Goal: Task Accomplishment & Management: Use online tool/utility

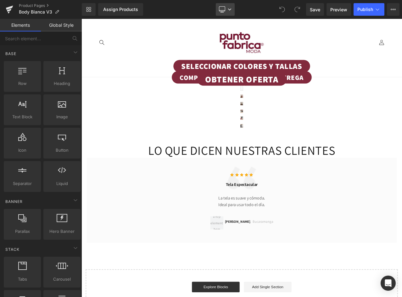
click at [226, 8] on link "Desktop" at bounding box center [225, 9] width 19 height 13
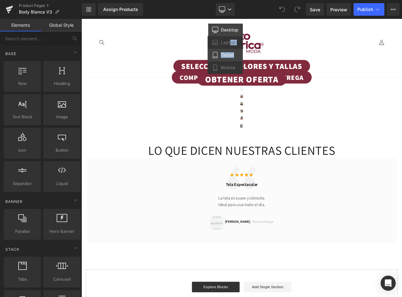
drag, startPoint x: 231, startPoint y: 40, endPoint x: 230, endPoint y: 57, distance: 17.6
click at [233, 52] on div "Desktop Laptop Tablet Mobile" at bounding box center [225, 49] width 35 height 50
click at [229, 69] on span "Mobile" at bounding box center [228, 68] width 14 height 6
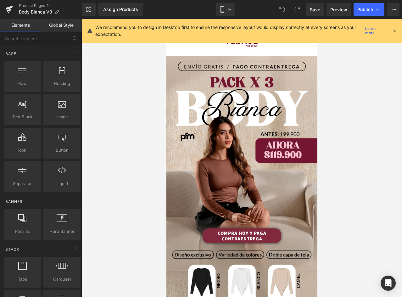
scroll to position [36, 0]
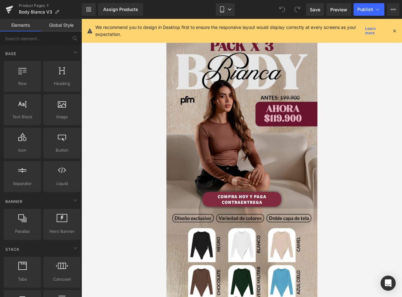
click at [219, 100] on img at bounding box center [241, 114] width 151 height 189
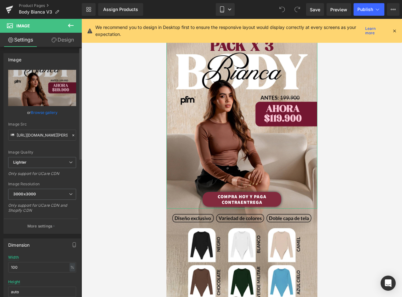
click at [46, 110] on link "Browse gallery" at bounding box center [44, 112] width 27 height 11
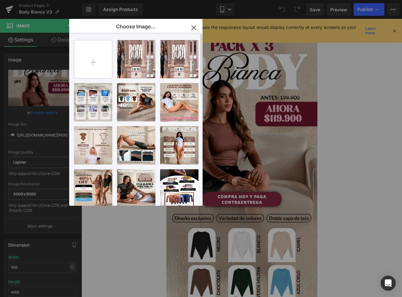
click at [95, 59] on input "file" at bounding box center [93, 59] width 38 height 38
type input "C:\fakepath\landing-Bianca-V4_01.webp"
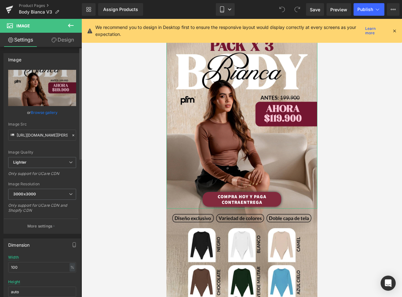
click at [47, 111] on link "Browse gallery" at bounding box center [44, 112] width 27 height 11
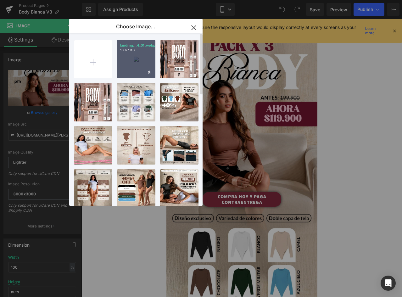
click at [144, 58] on div "landing...4_01.webp 97.67 KB" at bounding box center [136, 59] width 38 height 38
type input "https://ucarecdn.com/b1a1a730-a80e-46f8-8ad0-d66fddee2dab/-/format/auto/-/previ…"
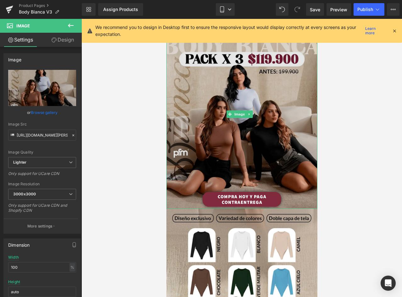
scroll to position [99, 0]
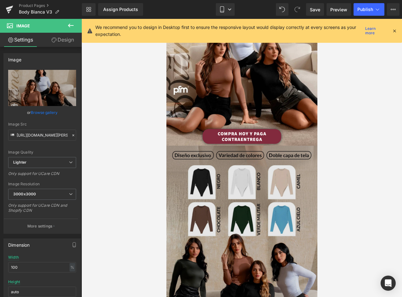
click at [265, 183] on img at bounding box center [241, 240] width 151 height 189
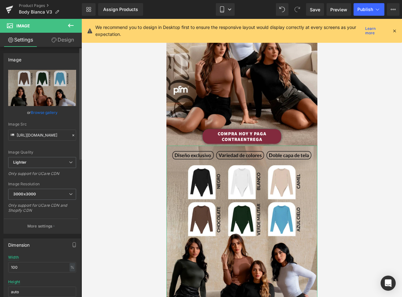
click at [47, 111] on link "Browse gallery" at bounding box center [44, 112] width 27 height 11
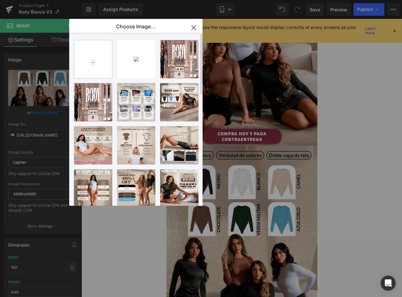
click at [103, 58] on input "file" at bounding box center [93, 59] width 38 height 38
type input "C:\fakepath\landing-Bianca-V4_02.webp"
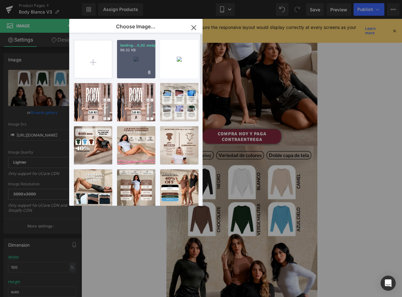
click at [132, 56] on div "landing...4_02.webp 96.32 KB" at bounding box center [136, 59] width 38 height 38
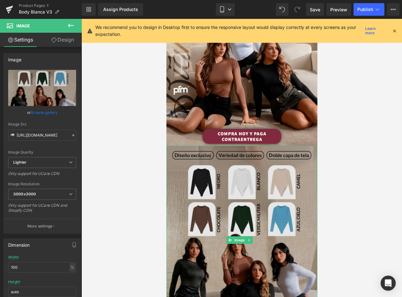
click at [257, 194] on img at bounding box center [241, 240] width 151 height 189
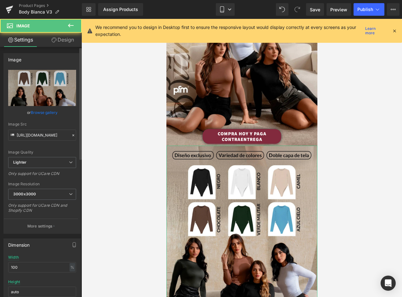
click at [46, 112] on link "Browse gallery" at bounding box center [44, 112] width 27 height 11
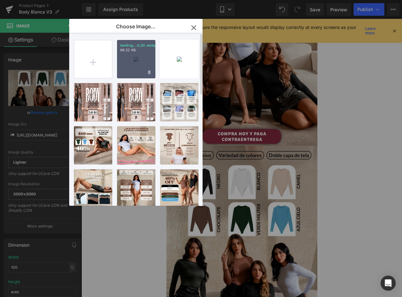
click at [139, 53] on div "landing...4_02.webp 96.32 KB" at bounding box center [136, 59] width 38 height 38
type input "https://ucarecdn.com/19fa98d7-f265-4381-b3a4-9803ee6ad6cb/-/format/auto/-/previ…"
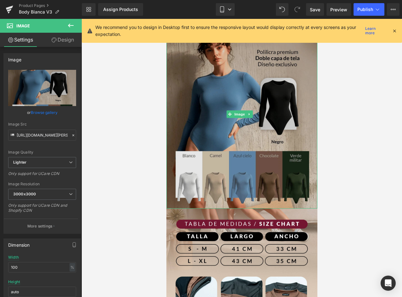
scroll to position [288, 0]
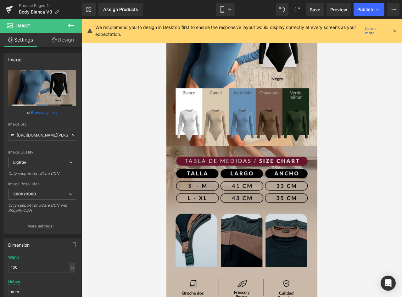
click at [242, 169] on img at bounding box center [241, 241] width 151 height 190
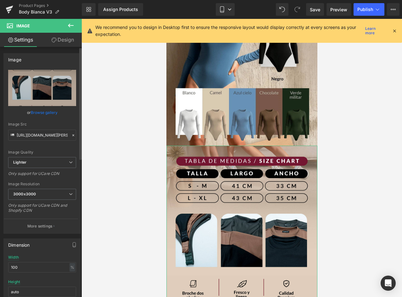
click at [43, 112] on link "Browse gallery" at bounding box center [44, 112] width 27 height 11
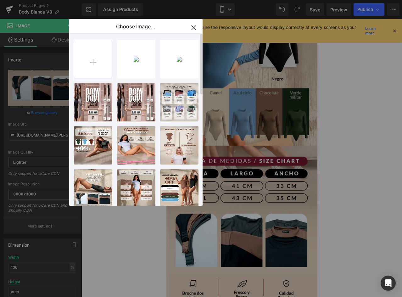
click at [97, 63] on input "file" at bounding box center [93, 59] width 38 height 38
type input "C:\fakepath\landing-Bianca-V4_03.webp"
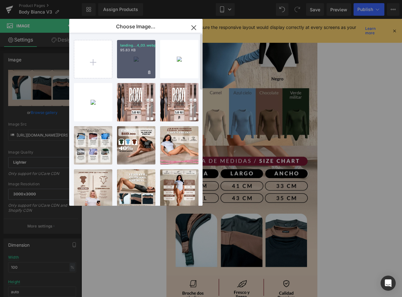
click at [136, 63] on div "landing...4_03.webp 95.83 KB" at bounding box center [136, 59] width 38 height 38
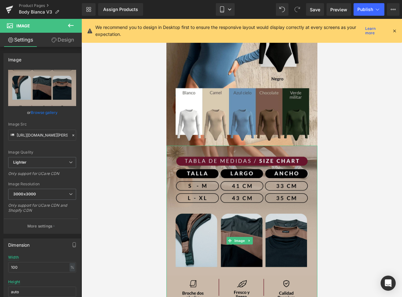
click at [271, 165] on img at bounding box center [241, 241] width 151 height 190
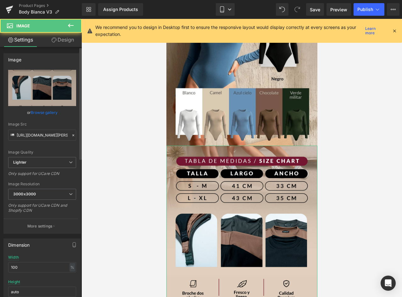
click at [43, 114] on link "Browse gallery" at bounding box center [44, 112] width 27 height 11
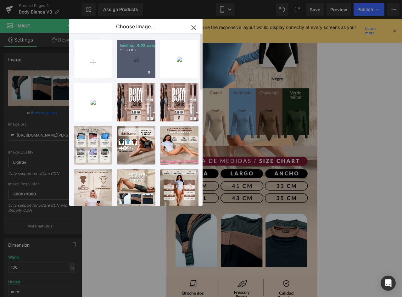
click at [145, 51] on p "95.83 KB" at bounding box center [136, 50] width 32 height 5
type input "https://ucarecdn.com/d7453751-18db-438a-88d1-2243db2ac32f/-/format/auto/-/previ…"
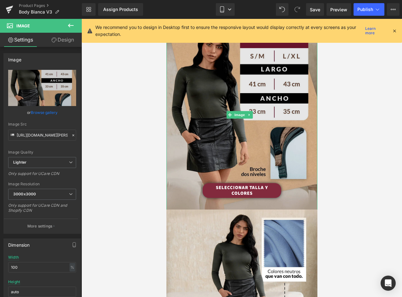
scroll to position [477, 0]
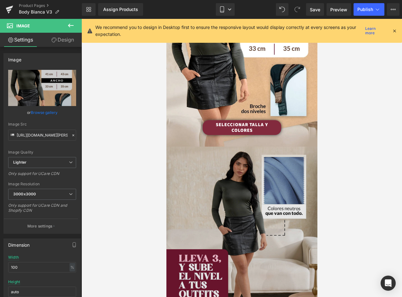
click at [217, 154] on img at bounding box center [241, 241] width 151 height 189
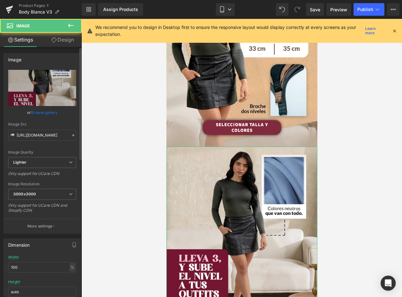
click at [45, 114] on link "Browse gallery" at bounding box center [44, 112] width 27 height 11
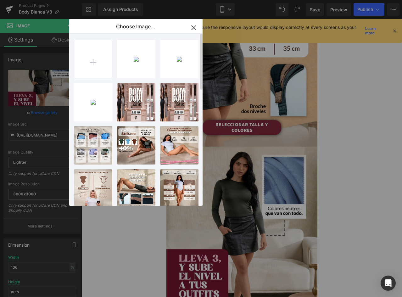
click at [98, 51] on input "file" at bounding box center [93, 59] width 38 height 38
type input "C:\fakepath\landing-Bianca-V4_05.webp"
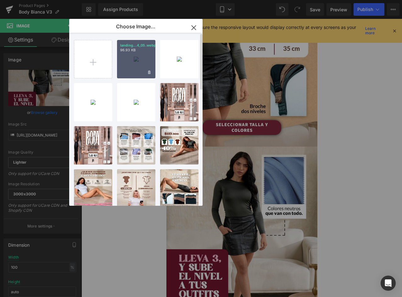
click at [145, 63] on div "landing...4_05.webp 96.93 KB" at bounding box center [136, 59] width 38 height 38
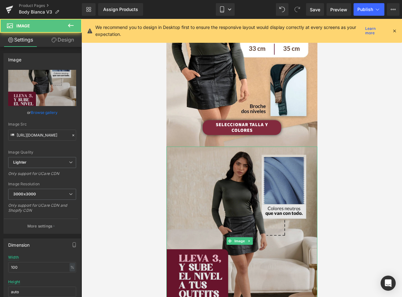
click at [268, 178] on img at bounding box center [241, 241] width 151 height 189
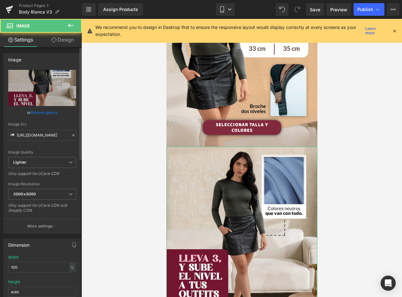
click at [39, 110] on link "Browse gallery" at bounding box center [44, 112] width 27 height 11
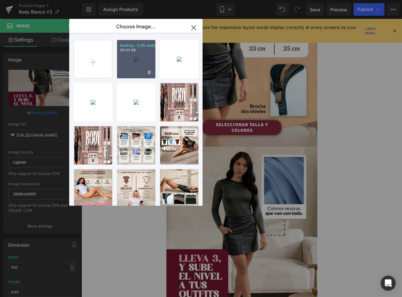
click at [128, 62] on div "landing...4_05.webp 96.93 KB" at bounding box center [136, 59] width 38 height 38
type input "https://ucarecdn.com/edde0bf8-4655-4f30-9127-869e1eb44456/-/format/auto/-/previ…"
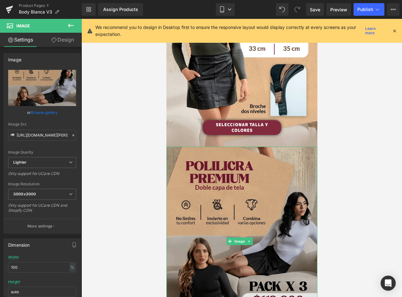
click at [256, 152] on img at bounding box center [241, 241] width 151 height 189
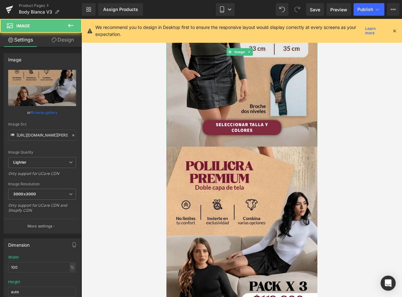
click at [272, 97] on img at bounding box center [241, 52] width 151 height 190
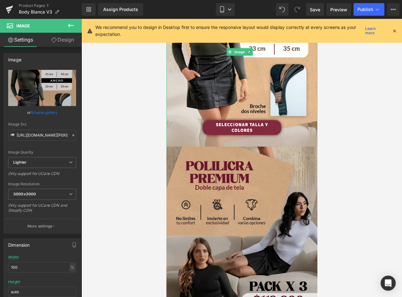
click at [218, 156] on img at bounding box center [241, 241] width 151 height 189
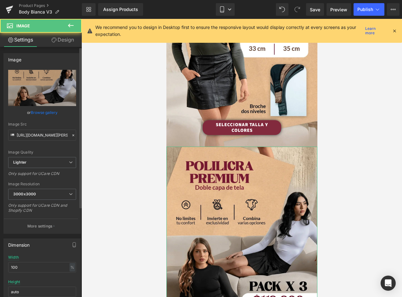
click at [42, 110] on link "Browse gallery" at bounding box center [44, 112] width 27 height 11
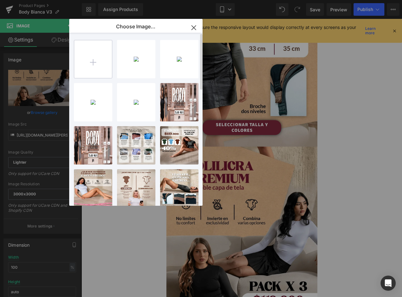
click at [107, 59] on input "file" at bounding box center [93, 59] width 38 height 38
type input "C:\fakepath\landing-Bianca-V4_04.webp"
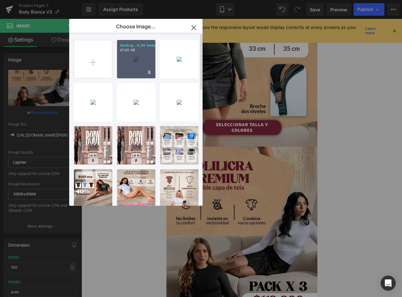
click at [137, 68] on div "landing...4_04.webp 97.45 KB" at bounding box center [136, 59] width 38 height 38
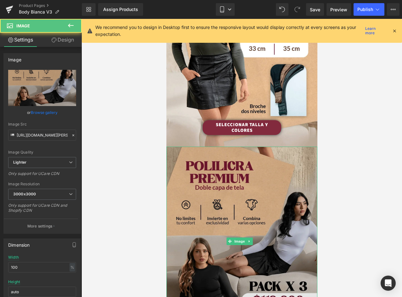
click at [229, 162] on img at bounding box center [241, 241] width 151 height 189
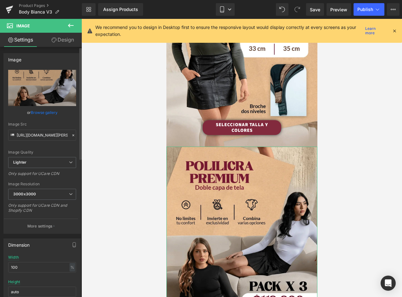
click at [42, 112] on link "Browse gallery" at bounding box center [44, 112] width 27 height 11
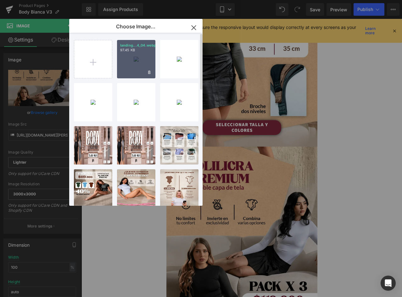
click at [139, 55] on div "landing...4_04.webp 97.45 KB" at bounding box center [136, 59] width 38 height 38
type input "https://ucarecdn.com/80dcbd3d-d536-46aa-92b0-80e1030aaff4/-/format/auto/-/previ…"
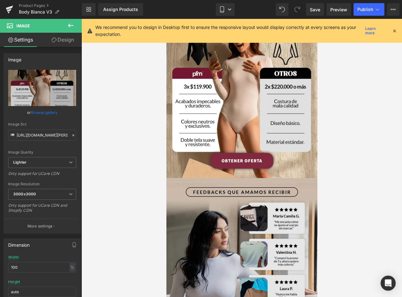
scroll to position [697, 0]
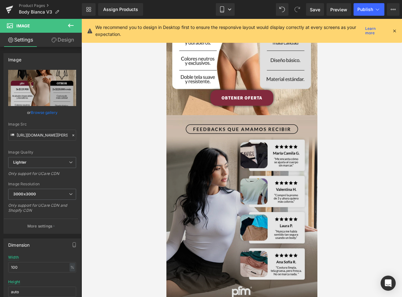
click at [214, 118] on img at bounding box center [241, 209] width 151 height 189
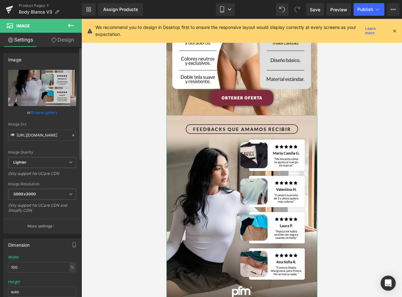
click at [38, 111] on link "Browse gallery" at bounding box center [44, 112] width 27 height 11
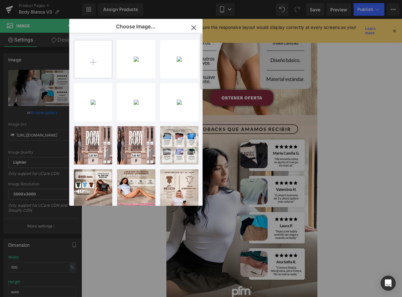
click at [93, 63] on input "file" at bounding box center [93, 59] width 38 height 38
type input "C:\fakepath\landing-Bianca-V4_06.webp"
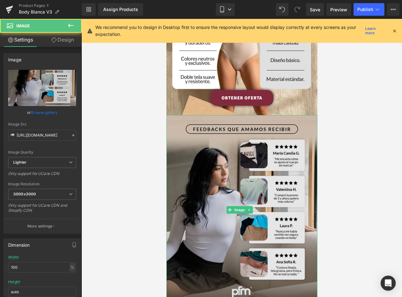
click at [253, 175] on img at bounding box center [241, 209] width 151 height 189
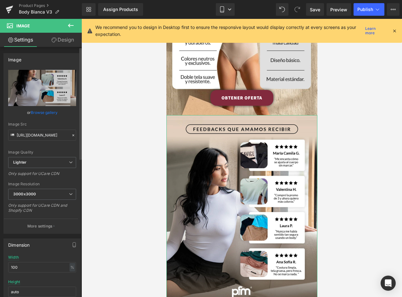
click at [51, 110] on link "Browse gallery" at bounding box center [44, 112] width 27 height 11
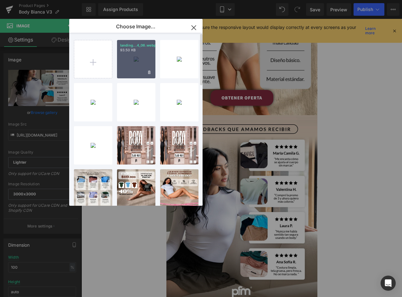
click at [125, 53] on div "landing...4_06.webp 93.50 KB" at bounding box center [136, 59] width 38 height 38
type input "https://ucarecdn.com/f618e488-7e07-4987-85a4-5181fda61a8c/-/format/auto/-/previ…"
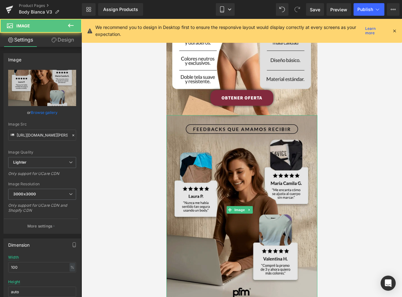
click at [237, 136] on img at bounding box center [241, 209] width 151 height 189
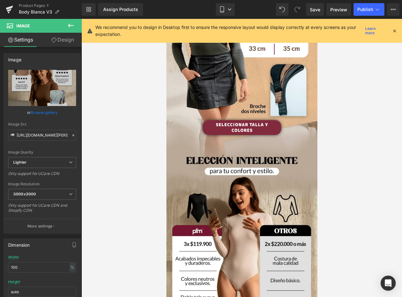
scroll to position [571, 0]
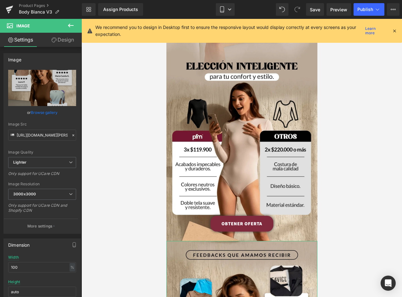
click at [61, 42] on link "Design" at bounding box center [62, 40] width 41 height 14
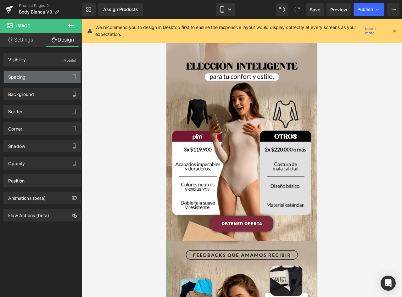
click at [36, 75] on div "Spacing" at bounding box center [42, 77] width 77 height 12
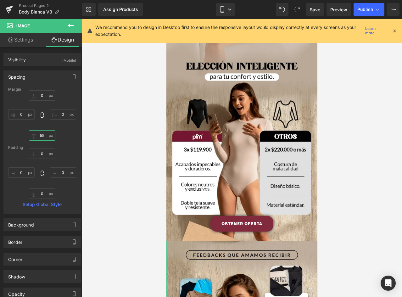
click at [40, 136] on input "55" at bounding box center [42, 135] width 26 height 10
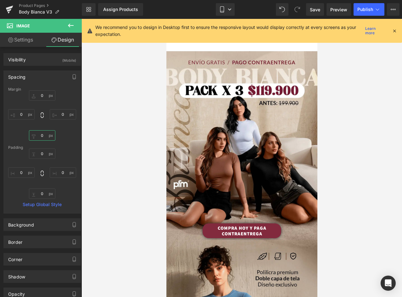
scroll to position [0, 0]
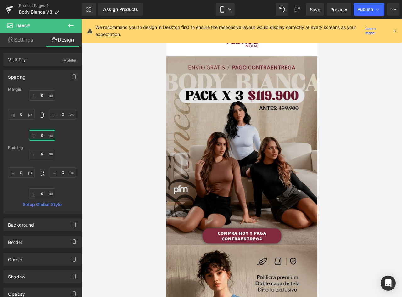
type input "55"
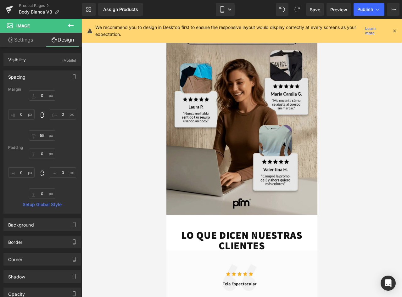
scroll to position [660, 0]
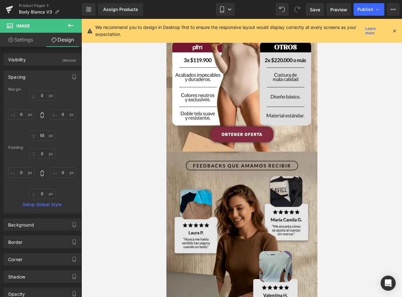
drag, startPoint x: 216, startPoint y: 159, endPoint x: 208, endPoint y: 158, distance: 8.0
click at [216, 159] on img at bounding box center [241, 246] width 151 height 189
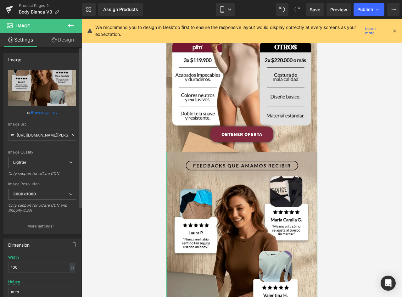
click at [40, 115] on link "Browse gallery" at bounding box center [44, 112] width 27 height 11
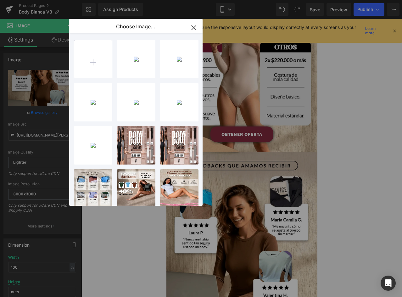
click at [106, 58] on input "file" at bounding box center [93, 59] width 38 height 38
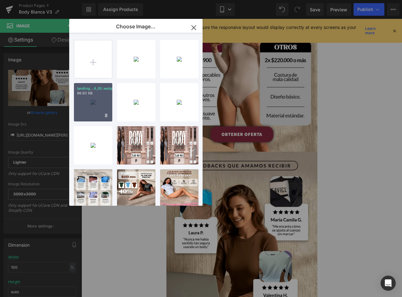
click at [96, 99] on div "landing...4_05.webp 96.93 KB" at bounding box center [93, 102] width 38 height 38
type input "https://ucarecdn.com/edde0bf8-4655-4f30-9127-869e1eb44456/-/format/auto/-/previ…"
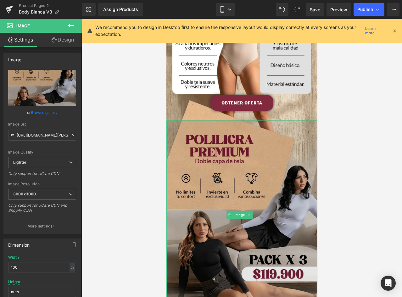
scroll to position [755, 0]
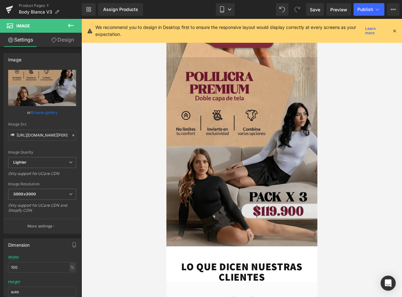
click at [265, 111] on img at bounding box center [241, 151] width 151 height 189
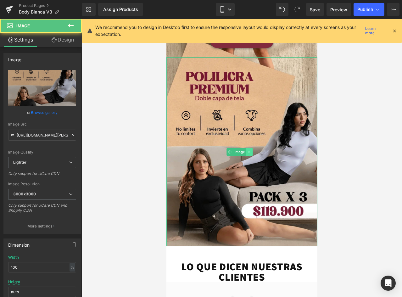
click at [248, 150] on icon at bounding box center [248, 152] width 3 height 4
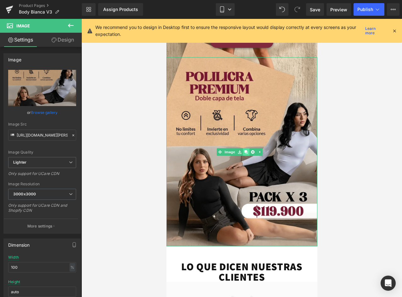
click at [246, 150] on icon at bounding box center [245, 151] width 3 height 3
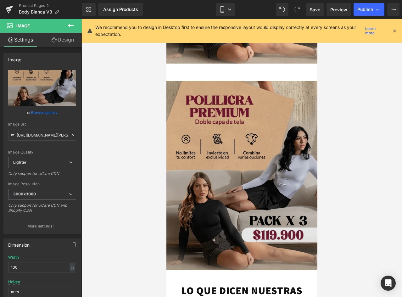
scroll to position [944, 0]
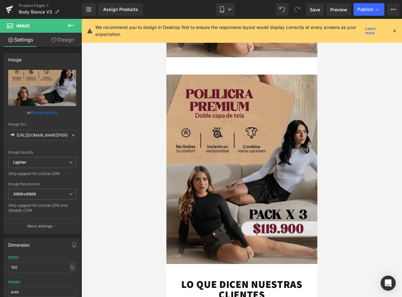
click at [235, 112] on img at bounding box center [241, 169] width 151 height 189
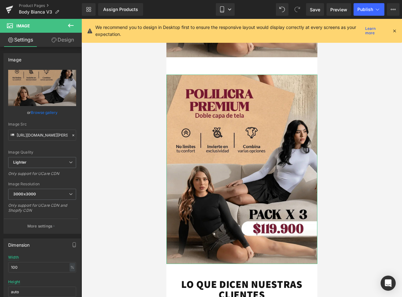
click at [62, 38] on link "Design" at bounding box center [62, 40] width 41 height 14
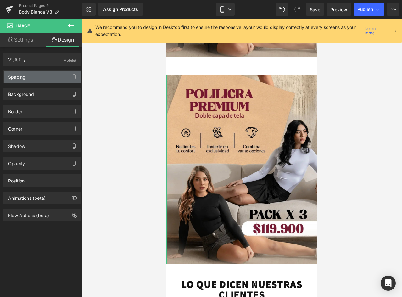
click at [26, 73] on div "Spacing" at bounding box center [42, 77] width 77 height 12
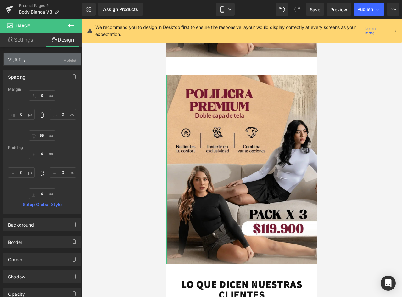
click at [28, 58] on div "Visibility (Mobile)" at bounding box center [42, 59] width 77 height 12
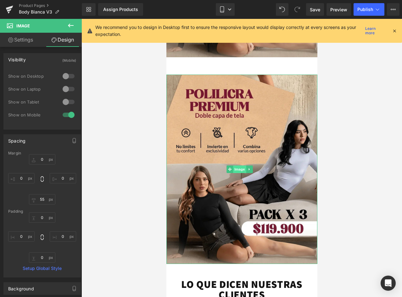
click at [236, 165] on span "Image" at bounding box center [239, 169] width 13 height 8
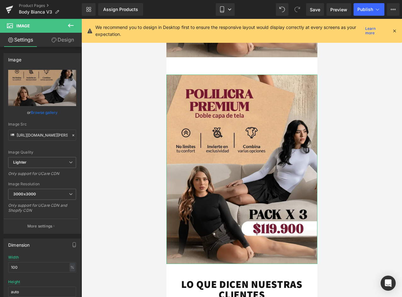
click at [67, 37] on link "Design" at bounding box center [62, 40] width 41 height 14
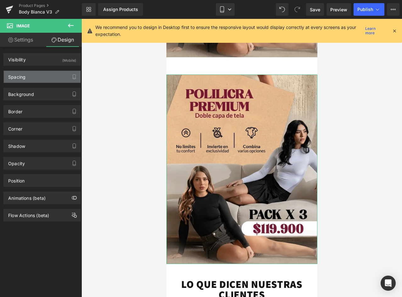
click at [35, 79] on div "Spacing" at bounding box center [42, 77] width 77 height 12
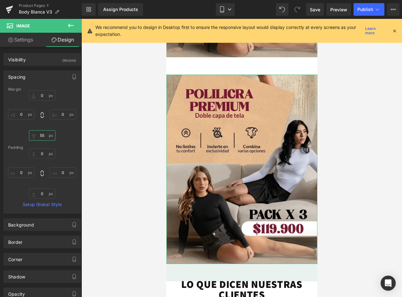
click at [43, 133] on input "55" at bounding box center [42, 135] width 26 height 10
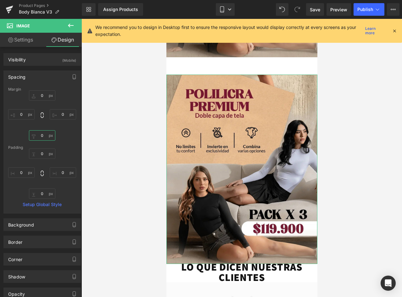
drag, startPoint x: 44, startPoint y: 135, endPoint x: 38, endPoint y: 135, distance: 6.6
click at [38, 135] on input "0" at bounding box center [42, 135] width 26 height 10
type input "55"
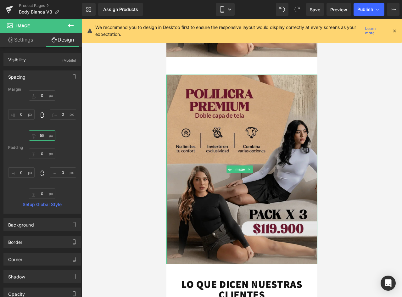
scroll to position [881, 0]
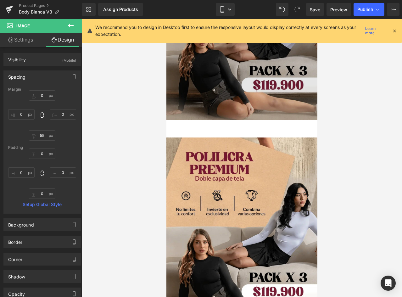
click at [240, 82] on img at bounding box center [241, 25] width 151 height 189
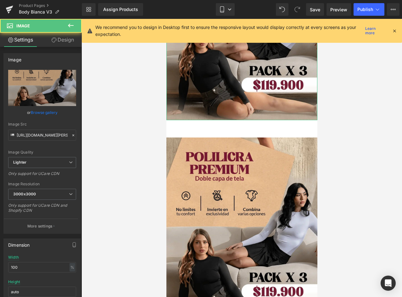
click at [68, 37] on link "Design" at bounding box center [62, 40] width 41 height 14
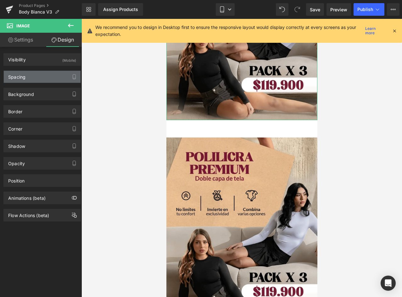
click at [34, 80] on div "Spacing" at bounding box center [42, 77] width 77 height 12
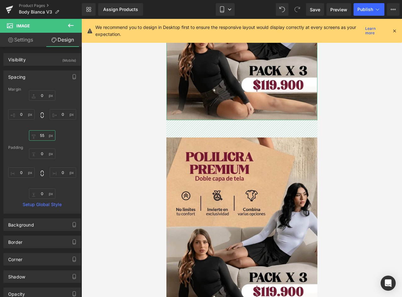
click at [40, 135] on input "55" at bounding box center [42, 135] width 26 height 10
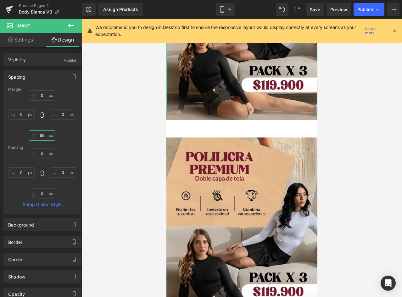
type input "5"
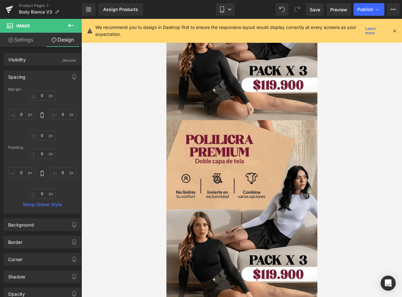
click at [375, 148] on div at bounding box center [241, 158] width 320 height 278
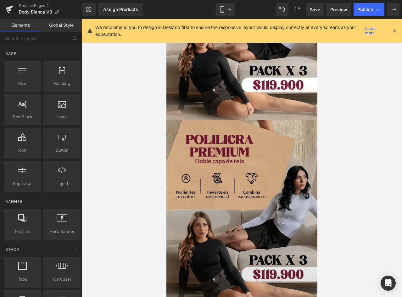
click at [219, 131] on img at bounding box center [241, 214] width 151 height 189
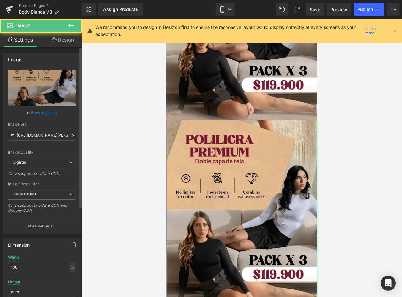
click at [48, 111] on link "Browse gallery" at bounding box center [44, 112] width 27 height 11
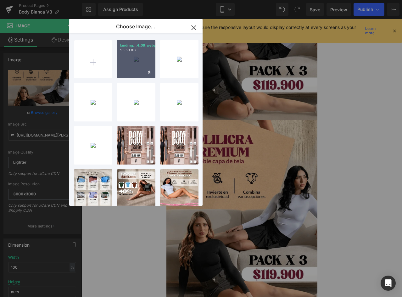
click at [134, 57] on div "landing...4_06.webp 93.50 KB" at bounding box center [136, 59] width 38 height 38
type input "https://ucarecdn.com/f618e488-7e07-4987-85a4-5181fda61a8c/-/format/auto/-/previ…"
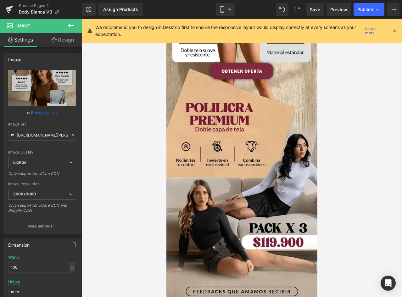
scroll to position [629, 0]
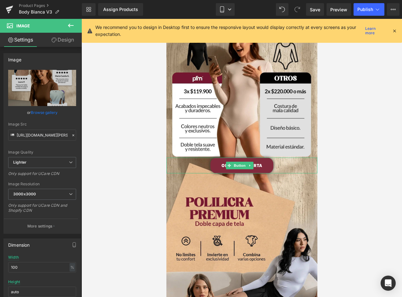
click at [265, 158] on link "OBTENER OFERTA" at bounding box center [241, 166] width 63 height 16
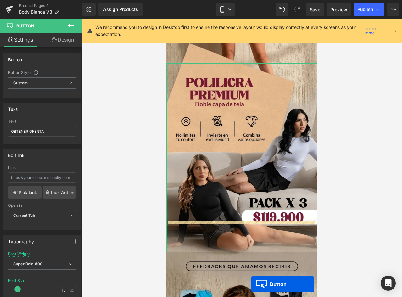
scroll to position [755, 0]
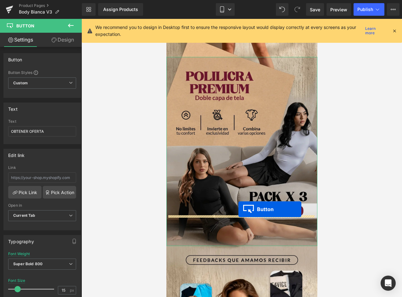
drag, startPoint x: 228, startPoint y: 108, endPoint x: 238, endPoint y: 209, distance: 101.1
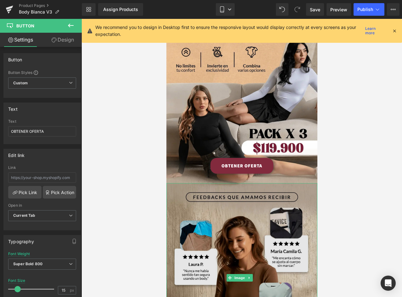
scroll to position [786, 0]
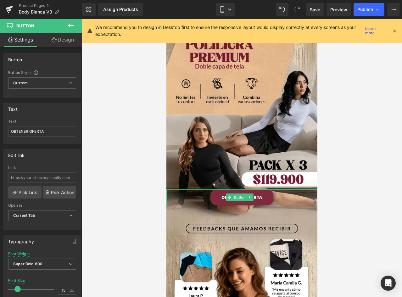
click at [258, 189] on link "OBTENER OFERTA" at bounding box center [241, 197] width 63 height 16
drag, startPoint x: 49, startPoint y: 131, endPoint x: 7, endPoint y: 131, distance: 41.8
click at [7, 131] on div "OBTENER OFERTA Text OBTENER OFERTA" at bounding box center [42, 131] width 77 height 25
type input "v"
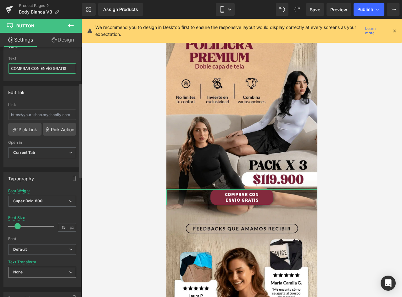
scroll to position [94, 0]
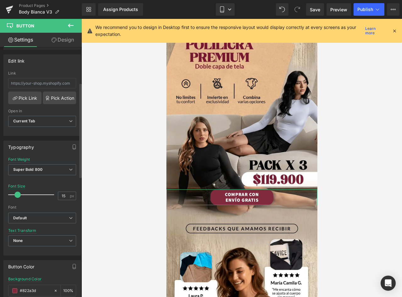
type input "COMPRAR CON ENVÍO GRATIS"
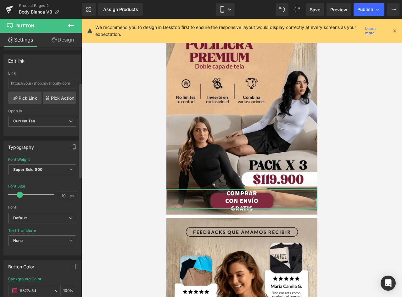
type input "18"
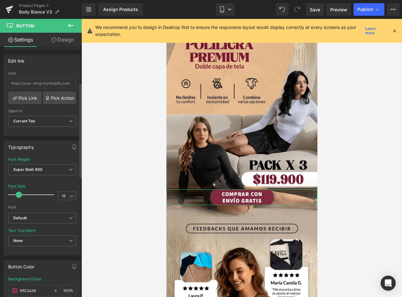
click at [20, 193] on span at bounding box center [19, 195] width 6 height 6
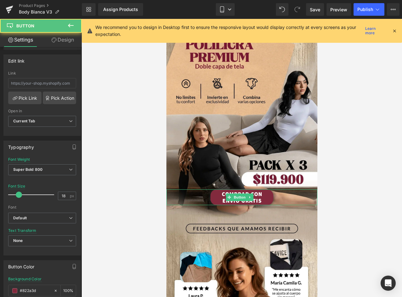
click at [266, 189] on link "COMPRAR CON ENVÍO GRATIS" at bounding box center [241, 197] width 63 height 16
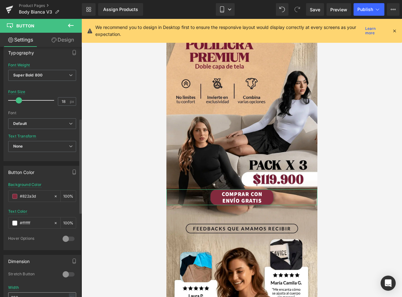
scroll to position [283, 0]
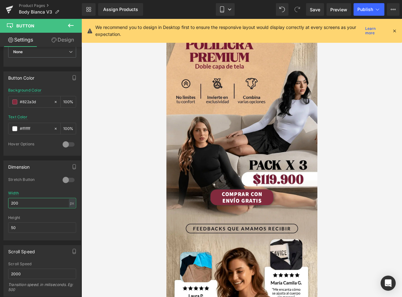
drag, startPoint x: 35, startPoint y: 203, endPoint x: -3, endPoint y: 195, distance: 38.5
click at [0, 195] on html "Button You are previewing how the will restyle your page. You can not edit Elem…" at bounding box center [201, 148] width 402 height 297
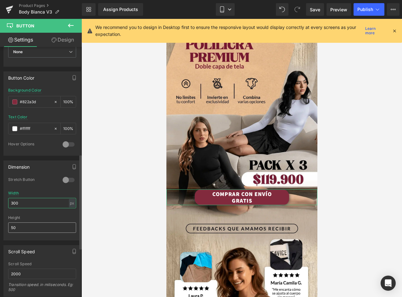
type input "300"
drag, startPoint x: 22, startPoint y: 227, endPoint x: -15, endPoint y: 224, distance: 36.9
click at [0, 224] on html "Button You are previewing how the will restyle your page. You can not edit Elem…" at bounding box center [201, 148] width 402 height 297
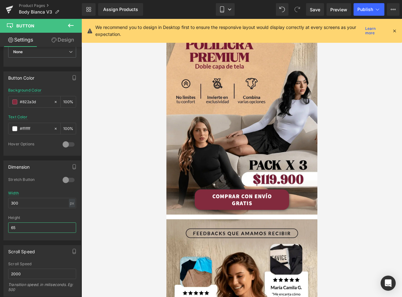
drag, startPoint x: 30, startPoint y: 226, endPoint x: -2, endPoint y: 225, distance: 31.5
click at [0, 225] on html "Button You are previewing how the will restyle your page. You can not edit Elem…" at bounding box center [201, 148] width 402 height 297
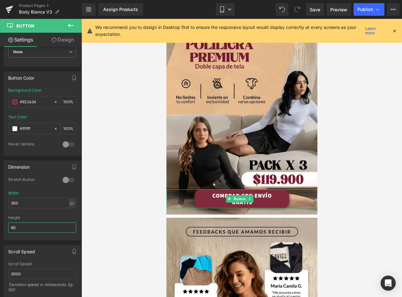
type input "60"
click at [273, 189] on link "COMPRAR CON ENVÍO GRATIS" at bounding box center [241, 198] width 94 height 19
click at [69, 37] on link "Design" at bounding box center [62, 40] width 41 height 14
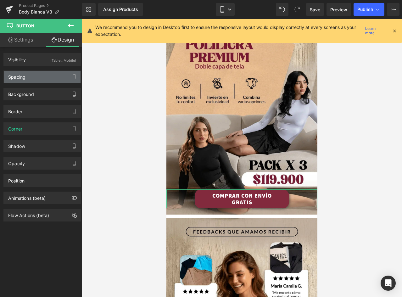
click at [32, 75] on div "Spacing" at bounding box center [42, 77] width 77 height 12
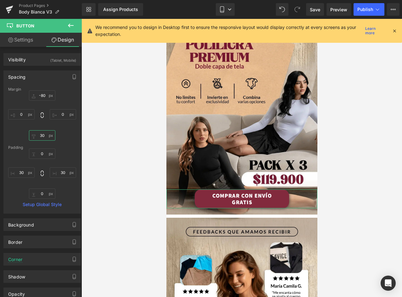
click at [43, 136] on input "30" at bounding box center [42, 135] width 26 height 10
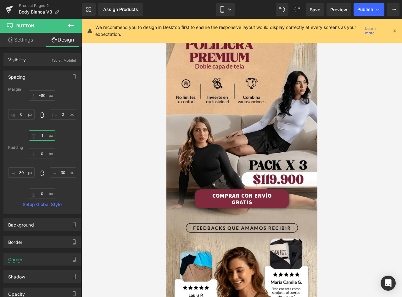
type input "19"
click at [272, 189] on link "COMPRAR CON ENVÍO GRATIS" at bounding box center [241, 198] width 94 height 19
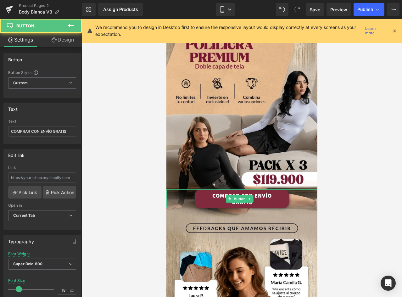
click at [263, 189] on link "COMPRAR CON ENVÍO GRATIS" at bounding box center [241, 198] width 94 height 19
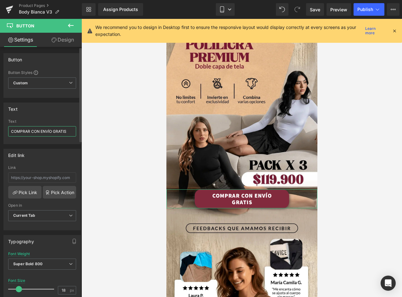
click at [40, 127] on input "COMPRAR CON ENVÍO GRATIS" at bounding box center [42, 131] width 68 height 10
type input "COMPRAR CON ENVÍO GRATIS"
click at [279, 189] on link "COMPRAR CON ENVÍO GRATIS" at bounding box center [241, 198] width 94 height 19
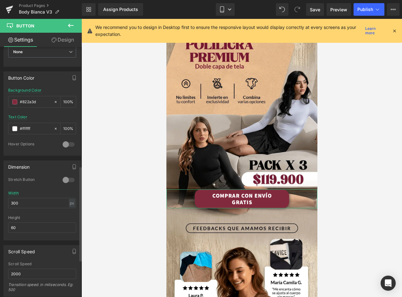
scroll to position [314, 0]
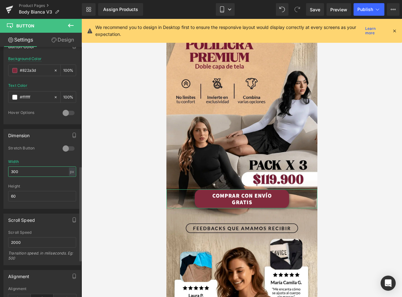
drag, startPoint x: 31, startPoint y: 167, endPoint x: 2, endPoint y: 167, distance: 29.6
click at [2, 167] on div "Dimension 0 Stretch Button 300px Width 300 px % px 60px Height 60" at bounding box center [42, 166] width 85 height 85
drag, startPoint x: 19, startPoint y: 172, endPoint x: -4, endPoint y: 171, distance: 23.3
click at [0, 171] on html "Button You are previewing how the will restyle your page. You can not edit Elem…" at bounding box center [201, 148] width 402 height 297
type input "200"
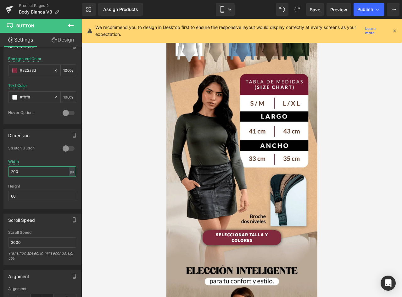
scroll to position [353, 0]
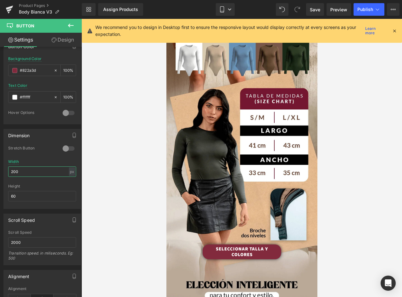
drag, startPoint x: 316, startPoint y: 172, endPoint x: 486, endPoint y: 124, distance: 177.0
click at [263, 244] on link "SELECCIONAR TALLA Y COLORES" at bounding box center [241, 251] width 79 height 15
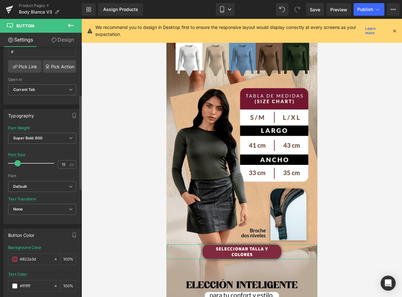
scroll to position [220, 0]
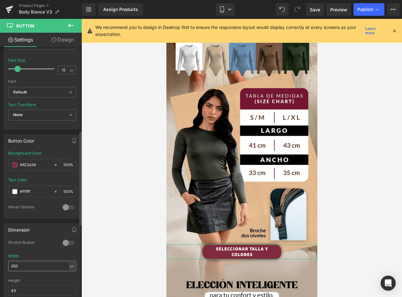
click at [33, 266] on input "250" at bounding box center [42, 266] width 68 height 10
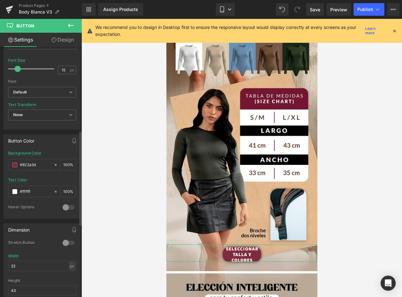
type input "220"
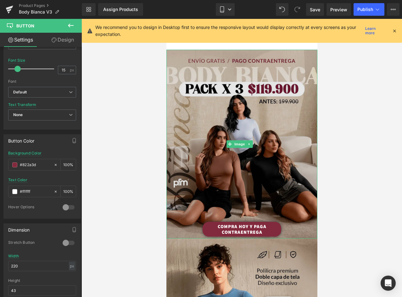
scroll to position [0, 0]
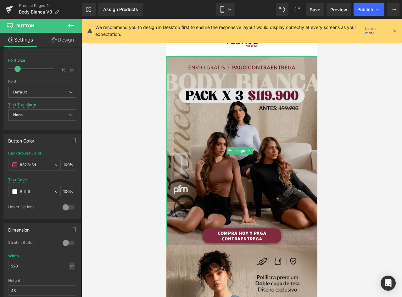
click at [276, 80] on img at bounding box center [241, 150] width 151 height 189
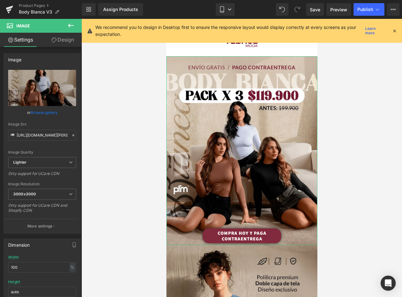
click at [67, 39] on link "Design" at bounding box center [62, 40] width 41 height 14
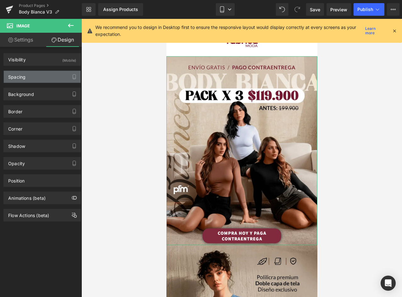
type input "0"
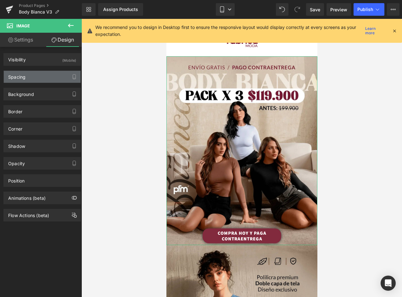
type input "0"
click at [27, 75] on div "Spacing" at bounding box center [42, 77] width 77 height 12
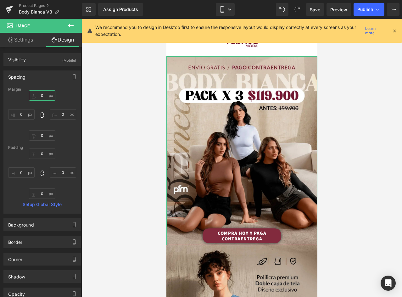
click at [46, 96] on input "0" at bounding box center [42, 95] width 26 height 10
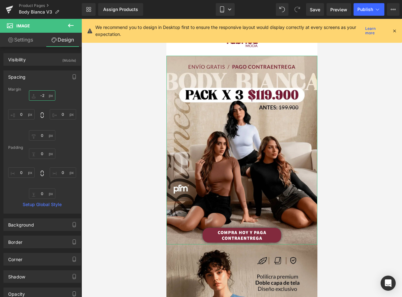
type input "-20"
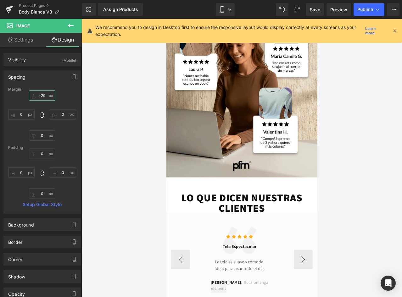
scroll to position [1069, 0]
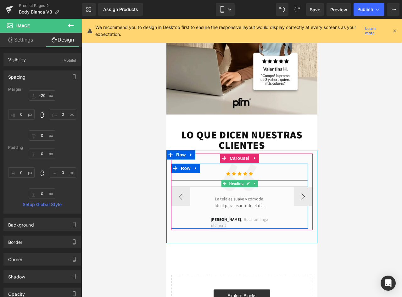
click at [243, 180] on span "Heading" at bounding box center [235, 184] width 17 height 8
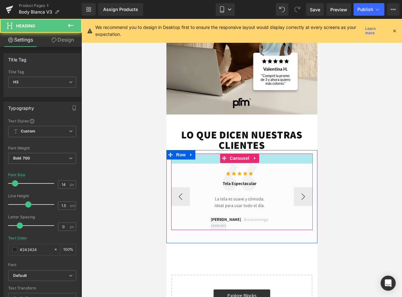
click at [284, 153] on div "32px" at bounding box center [242, 158] width 142 height 10
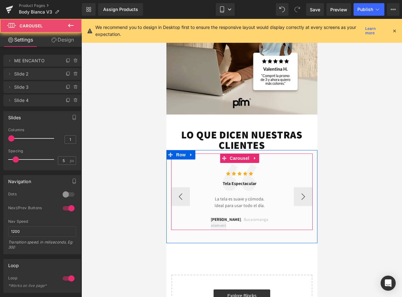
click at [286, 164] on div "Icon Icon Icon Icon Icon Icon List Hoz" at bounding box center [239, 172] width 137 height 17
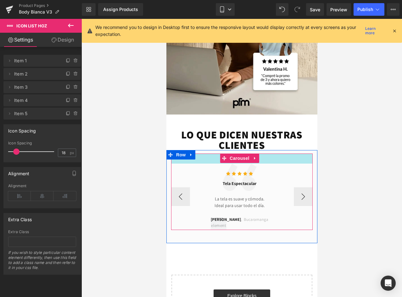
scroll to position [1038, 0]
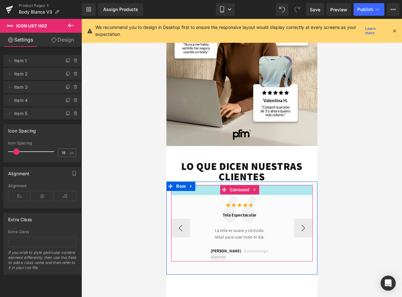
click at [287, 185] on div "32px" at bounding box center [242, 190] width 142 height 10
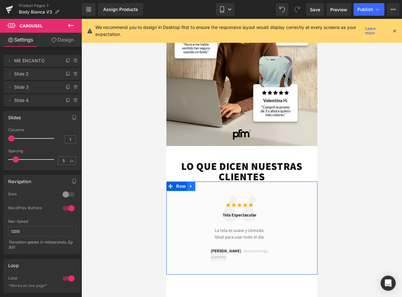
click at [191, 184] on icon at bounding box center [191, 186] width 4 height 5
click at [205, 181] on link at bounding box center [207, 185] width 8 height 9
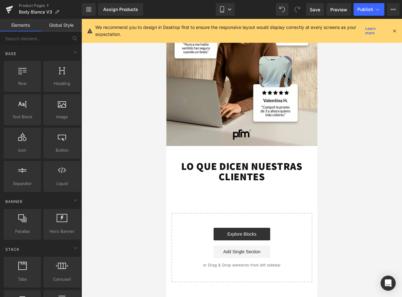
click at [237, 167] on span "Heading" at bounding box center [238, 171] width 17 height 8
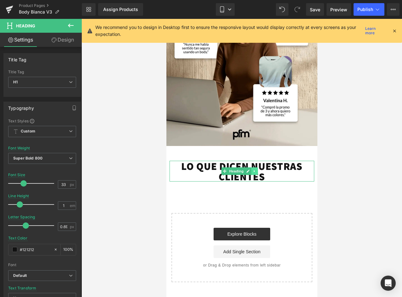
click at [256, 169] on icon at bounding box center [254, 171] width 3 height 4
click at [258, 169] on icon at bounding box center [257, 170] width 3 height 3
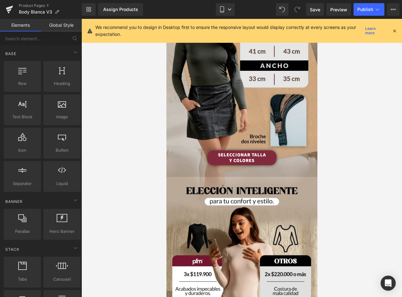
scroll to position [409, 0]
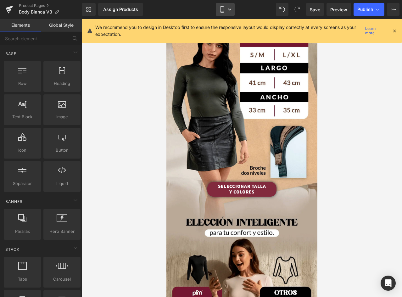
click at [234, 4] on link "Mobile" at bounding box center [225, 9] width 19 height 13
click at [228, 56] on span "Tablet" at bounding box center [227, 55] width 13 height 6
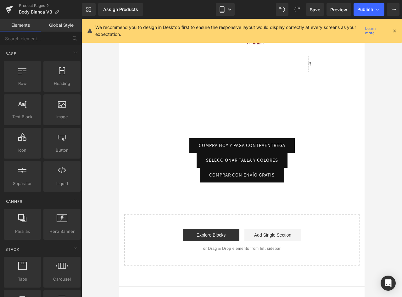
scroll to position [0, 0]
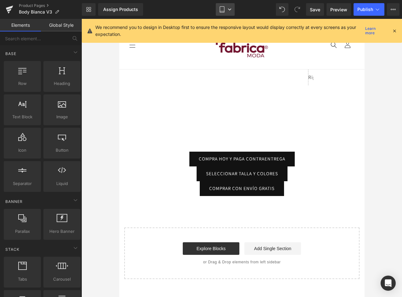
click at [229, 9] on icon at bounding box center [230, 10] width 4 height 4
click at [225, 63] on link "Mobile" at bounding box center [225, 67] width 35 height 13
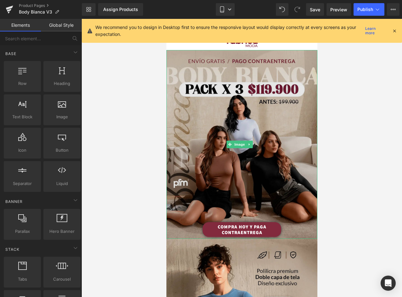
click at [195, 76] on img at bounding box center [241, 144] width 151 height 189
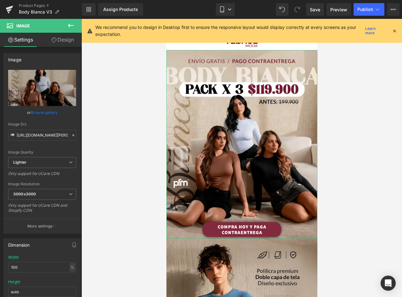
drag, startPoint x: 62, startPoint y: 41, endPoint x: 31, endPoint y: 77, distance: 47.2
click at [62, 41] on link "Design" at bounding box center [62, 40] width 41 height 14
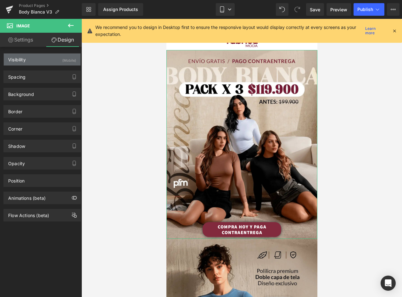
click at [26, 58] on div "Visibility (Mobile)" at bounding box center [42, 59] width 77 height 12
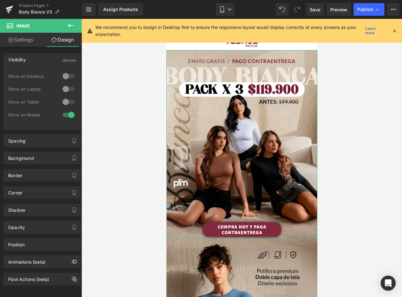
click at [64, 102] on div at bounding box center [68, 102] width 15 height 10
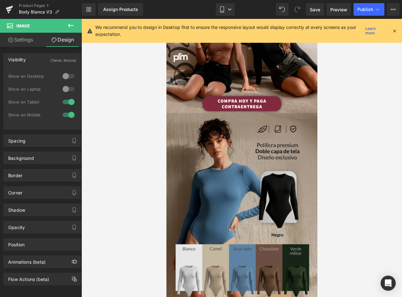
scroll to position [220, 0]
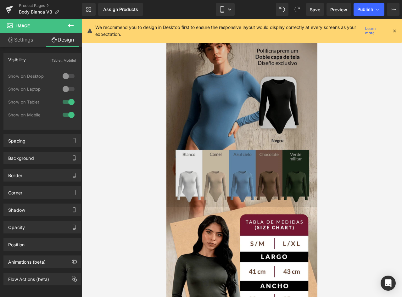
click at [228, 83] on img at bounding box center [241, 113] width 151 height 189
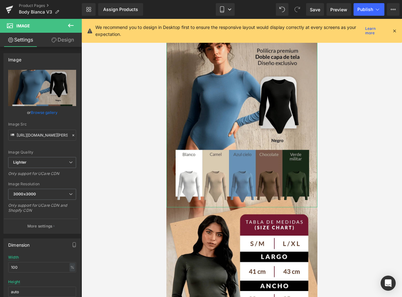
click at [65, 42] on link "Design" at bounding box center [62, 40] width 41 height 14
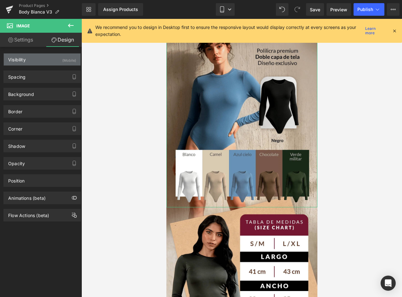
click at [36, 58] on div "Visibility (Mobile)" at bounding box center [42, 59] width 77 height 12
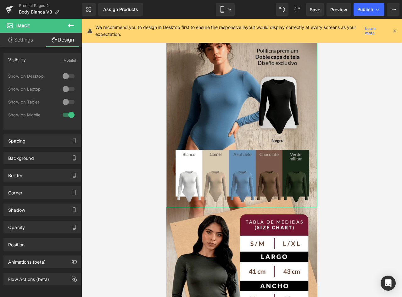
click at [69, 102] on div at bounding box center [68, 102] width 15 height 10
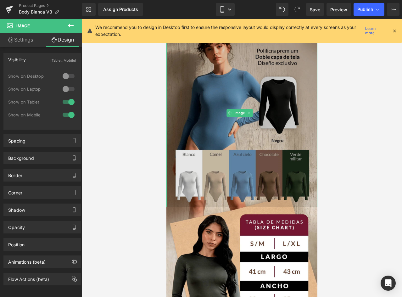
scroll to position [314, 0]
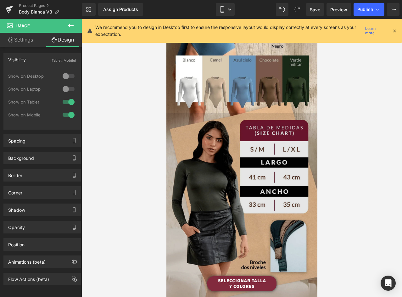
click at [233, 113] on img at bounding box center [241, 208] width 151 height 190
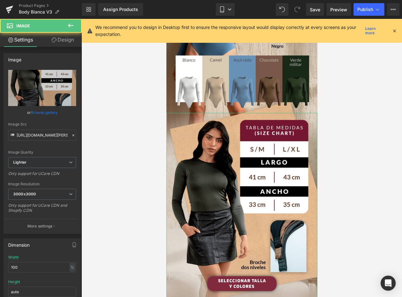
click at [63, 41] on link "Design" at bounding box center [62, 40] width 41 height 14
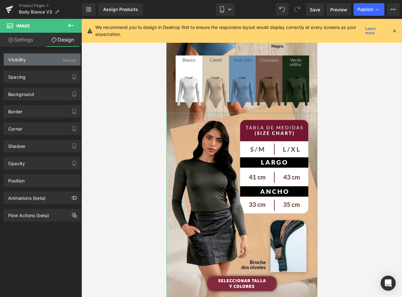
click at [40, 57] on div "Visibility (Mobile)" at bounding box center [42, 59] width 77 height 12
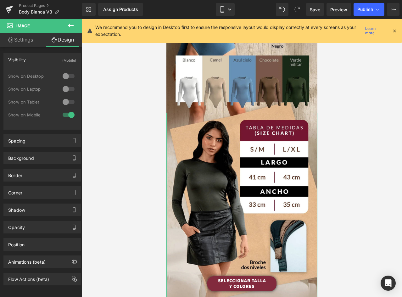
click at [68, 97] on div at bounding box center [68, 102] width 15 height 10
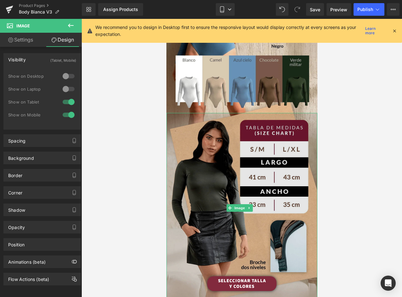
scroll to position [409, 0]
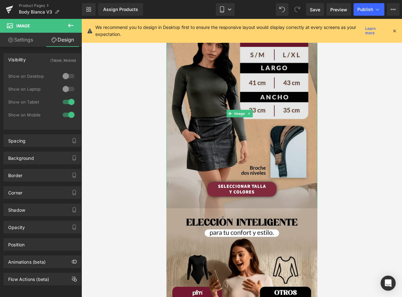
click at [245, 90] on img at bounding box center [241, 114] width 151 height 190
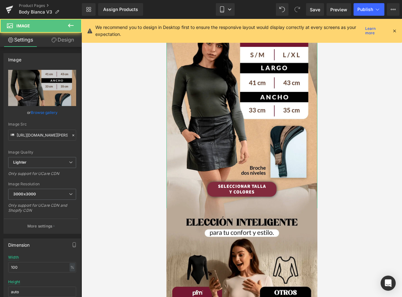
click at [64, 40] on link "Design" at bounding box center [62, 40] width 41 height 14
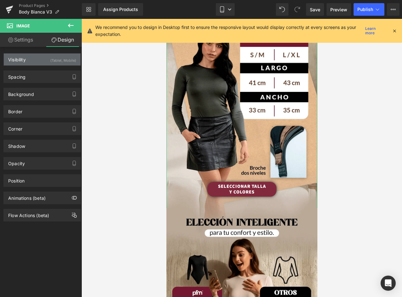
click at [30, 60] on div "Visibility (Tablet, Mobile)" at bounding box center [42, 59] width 77 height 12
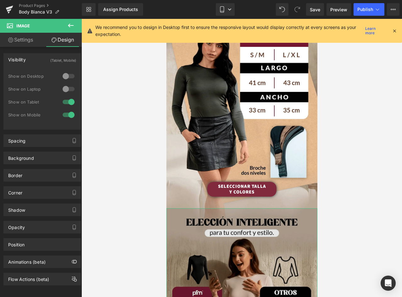
scroll to position [472, 0]
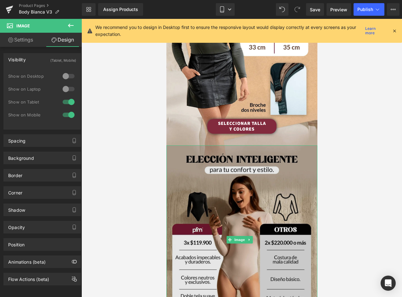
click at [289, 156] on img at bounding box center [241, 239] width 151 height 189
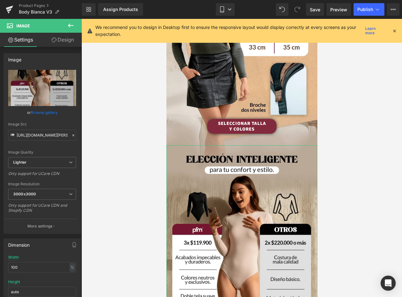
click at [62, 38] on link "Design" at bounding box center [62, 40] width 41 height 14
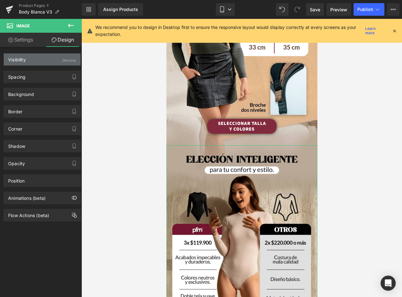
click at [37, 62] on div "Visibility (Mobile)" at bounding box center [42, 59] width 77 height 12
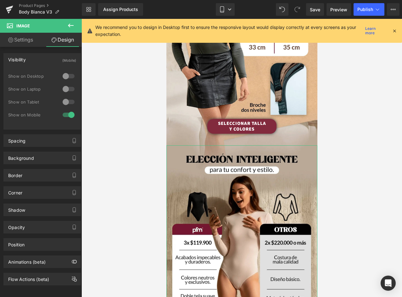
click at [67, 102] on div at bounding box center [68, 102] width 15 height 10
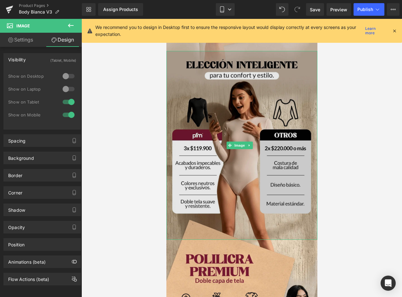
scroll to position [597, 0]
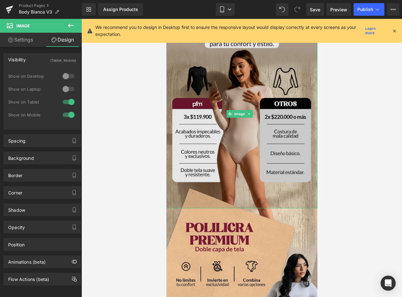
click at [256, 97] on img at bounding box center [241, 113] width 151 height 189
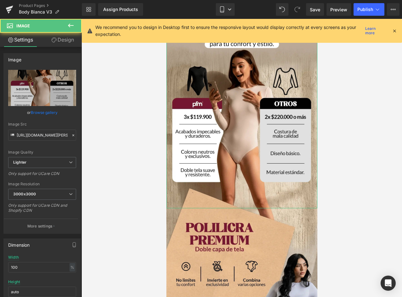
click at [63, 36] on link "Design" at bounding box center [62, 40] width 41 height 14
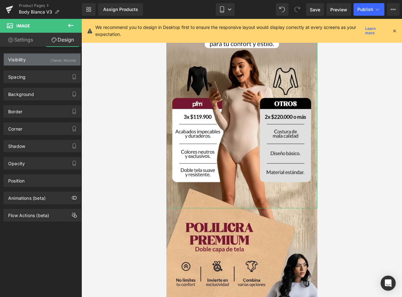
drag, startPoint x: 16, startPoint y: 78, endPoint x: 25, endPoint y: 60, distance: 21.0
click at [25, 60] on div "Visibility (Tablet, Mobile) 0|0|0|0 0 Show on Desktop 0 Show on Laptop 1 Show o…" at bounding box center [42, 134] width 85 height 175
click at [25, 60] on div "Visibility" at bounding box center [17, 57] width 18 height 9
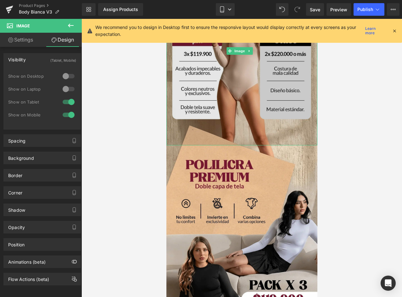
scroll to position [692, 0]
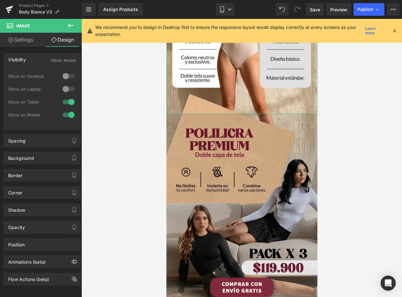
click at [260, 126] on img at bounding box center [241, 208] width 151 height 189
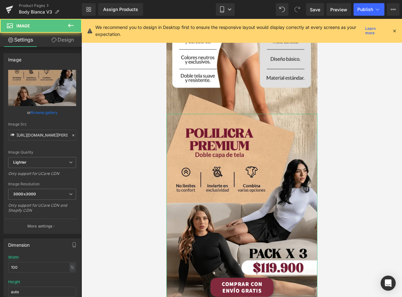
click at [64, 41] on link "Design" at bounding box center [62, 40] width 41 height 14
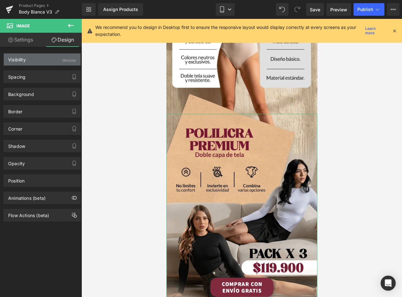
click at [62, 60] on div "(Mobile)" at bounding box center [69, 58] width 14 height 10
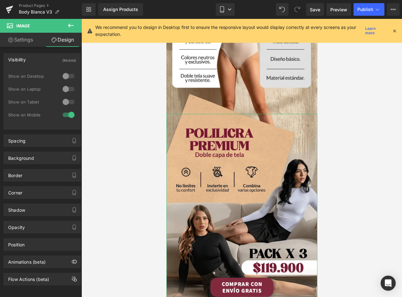
click at [65, 103] on div at bounding box center [68, 102] width 15 height 10
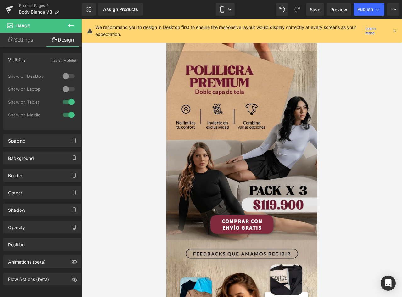
click at [260, 142] on img at bounding box center [241, 145] width 151 height 189
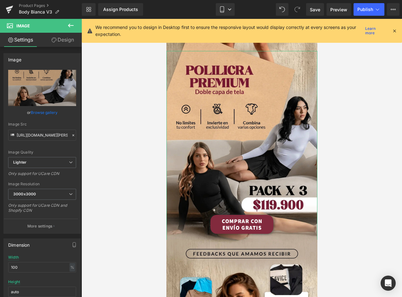
click at [62, 41] on link "Design" at bounding box center [62, 40] width 41 height 14
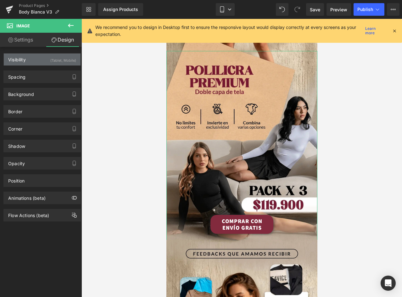
click at [53, 62] on div "(Tablet, Mobile)" at bounding box center [63, 58] width 26 height 10
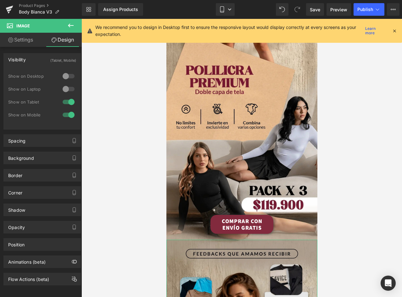
scroll to position [849, 0]
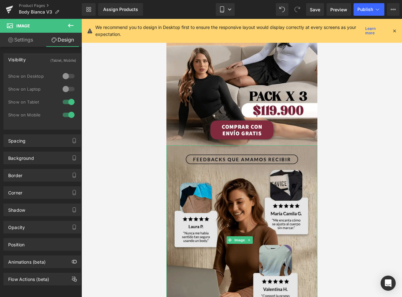
click at [253, 176] on img at bounding box center [241, 239] width 151 height 189
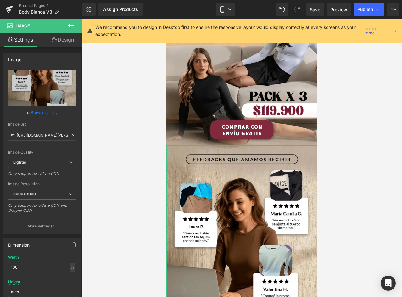
click at [63, 39] on link "Design" at bounding box center [62, 40] width 41 height 14
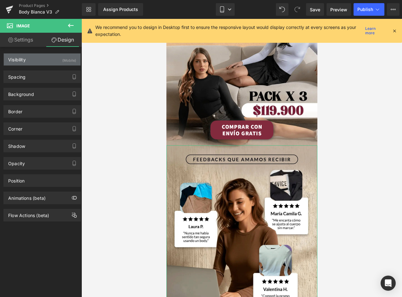
click at [38, 62] on div "Visibility (Mobile)" at bounding box center [42, 59] width 77 height 12
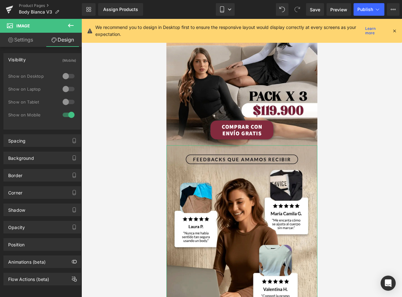
click at [64, 99] on div at bounding box center [68, 102] width 15 height 10
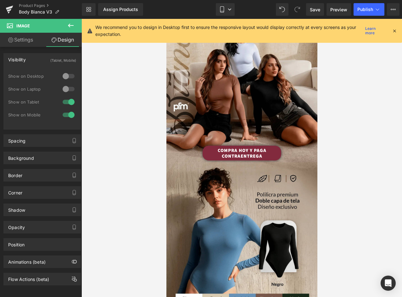
scroll to position [69, 0]
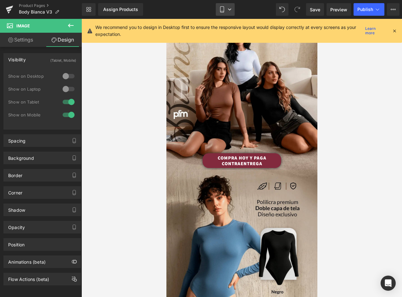
click at [228, 7] on link "Mobile" at bounding box center [225, 9] width 19 height 13
click at [395, 32] on icon at bounding box center [395, 31] width 6 height 6
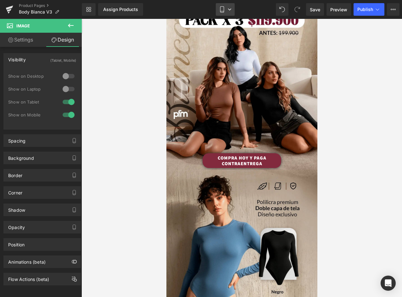
click at [231, 9] on icon at bounding box center [229, 9] width 3 height 2
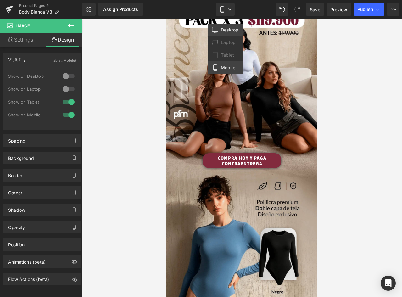
click at [226, 30] on span "Desktop" at bounding box center [230, 30] width 18 height 6
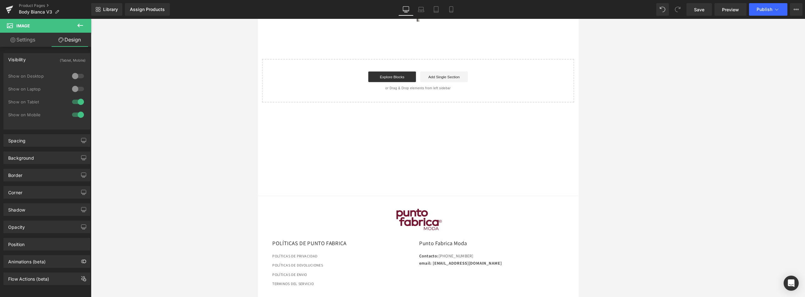
scroll to position [0, 0]
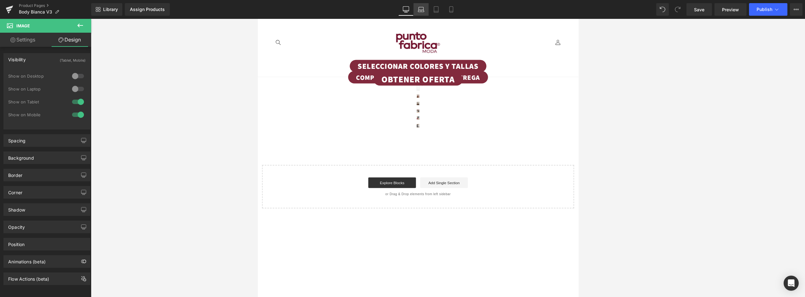
click at [402, 7] on icon at bounding box center [421, 8] width 5 height 3
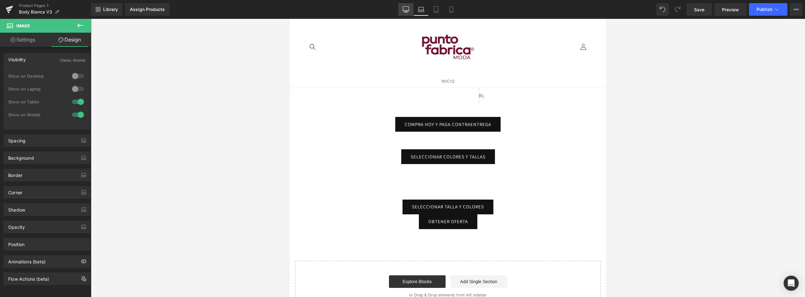
click at [402, 6] on link "Desktop" at bounding box center [405, 9] width 15 height 13
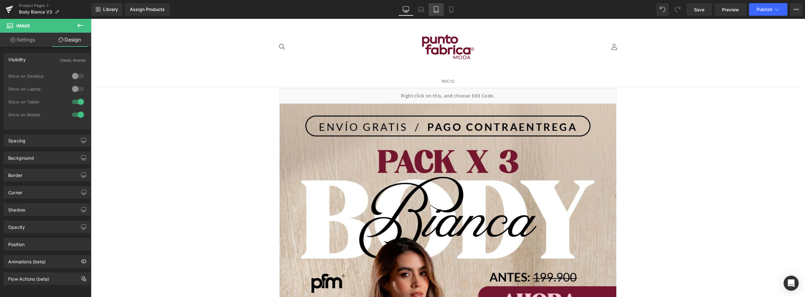
click at [402, 8] on icon at bounding box center [436, 9] width 6 height 6
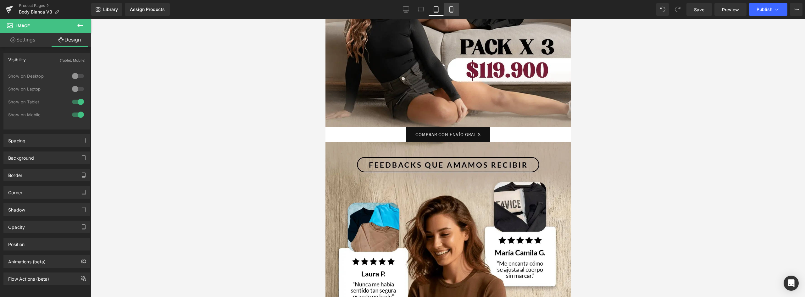
click at [402, 11] on icon at bounding box center [451, 9] width 6 height 6
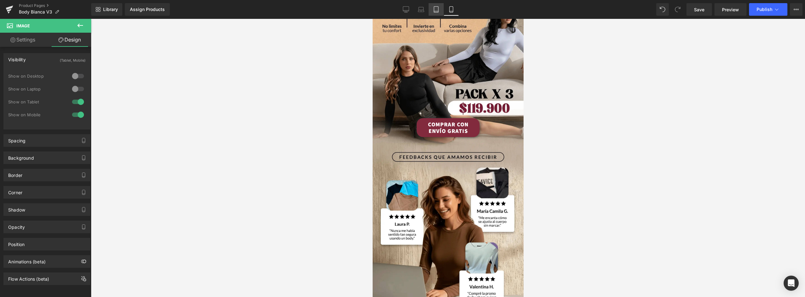
click at [402, 12] on icon at bounding box center [436, 9] width 6 height 6
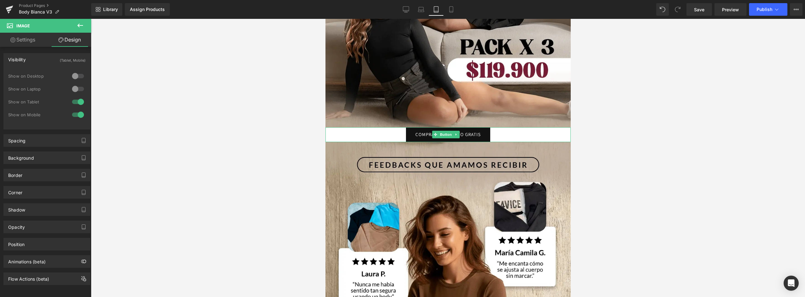
click at [402, 127] on link "COMPRAR CON ENVÍO GRATIS" at bounding box center [448, 134] width 84 height 15
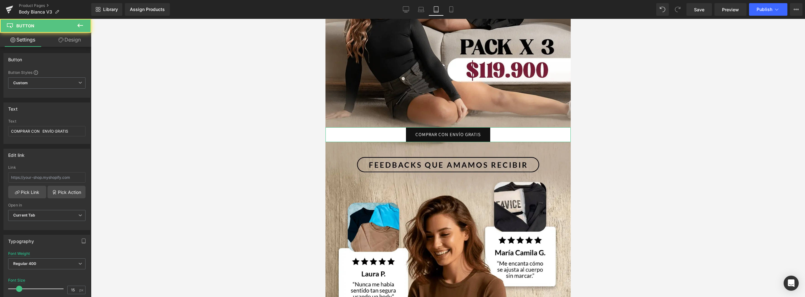
click at [69, 39] on link "Design" at bounding box center [70, 40] width 46 height 14
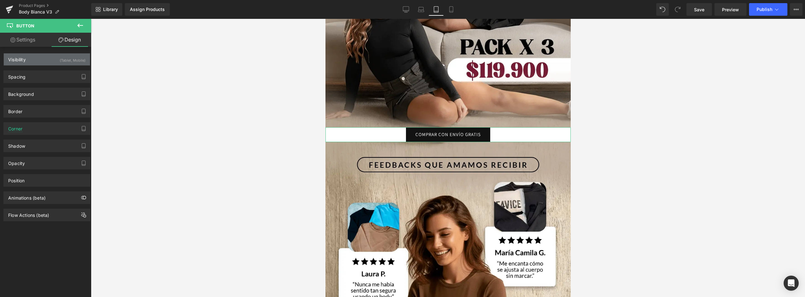
click at [29, 57] on div "Visibility (Tablet, Mobile)" at bounding box center [47, 59] width 86 height 12
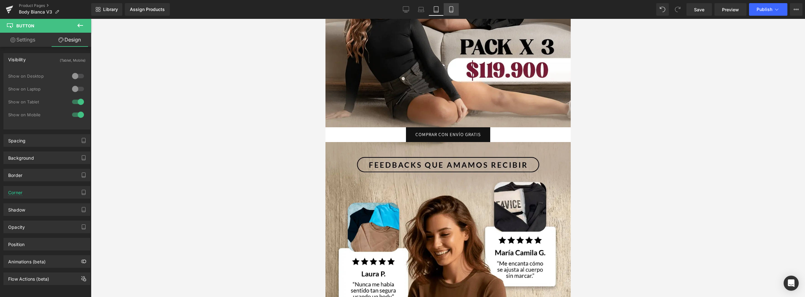
click at [402, 9] on icon at bounding box center [451, 9] width 6 height 6
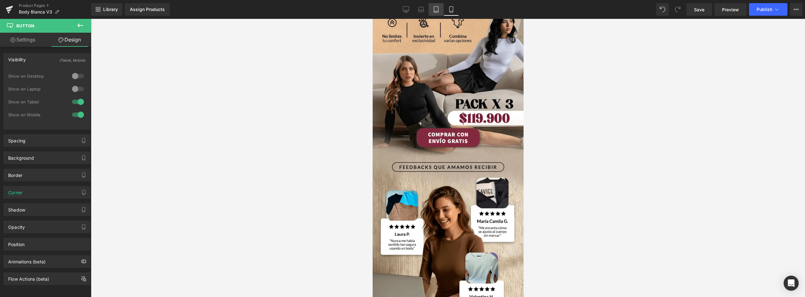
click at [402, 9] on icon at bounding box center [436, 9] width 6 height 6
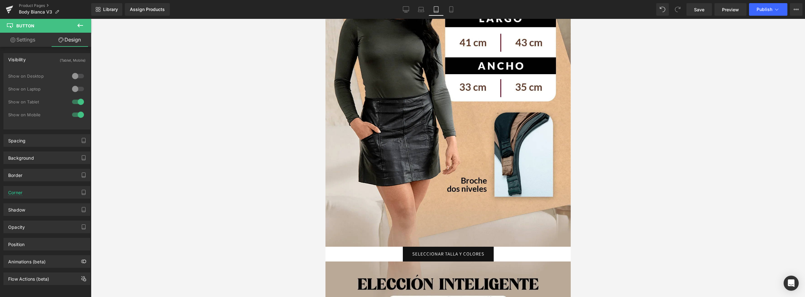
scroll to position [1589, 0]
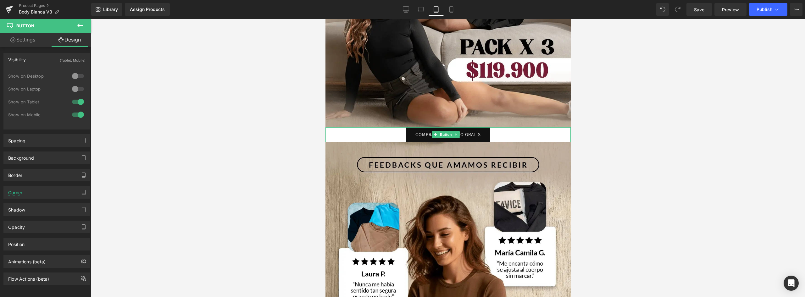
click at [402, 127] on link "COMPRAR CON ENVÍO GRATIS" at bounding box center [448, 134] width 84 height 15
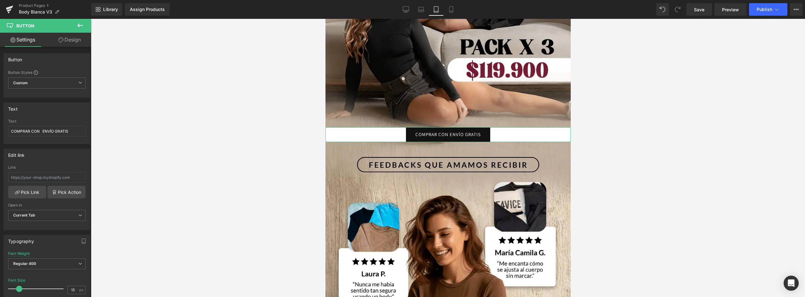
click at [76, 40] on link "Design" at bounding box center [70, 40] width 46 height 14
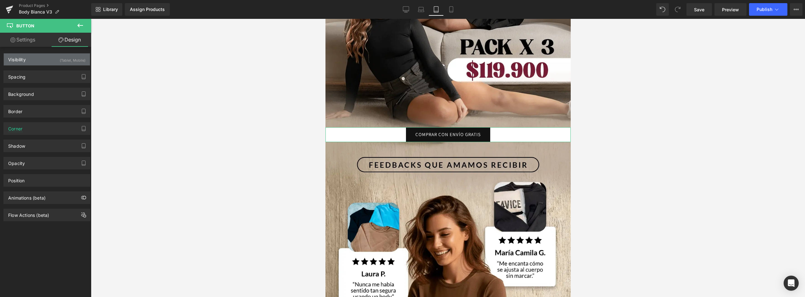
click at [30, 60] on div "Visibility (Tablet, Mobile)" at bounding box center [47, 59] width 86 height 12
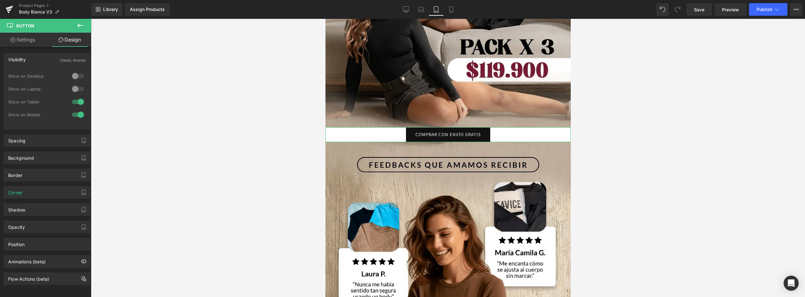
click at [76, 100] on div at bounding box center [77, 102] width 15 height 10
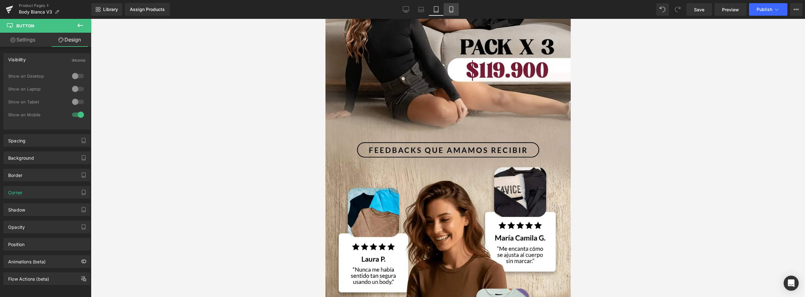
click at [402, 10] on icon at bounding box center [451, 9] width 6 height 6
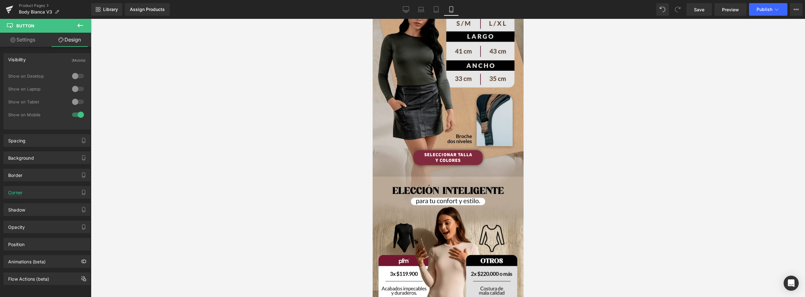
scroll to position [346, 0]
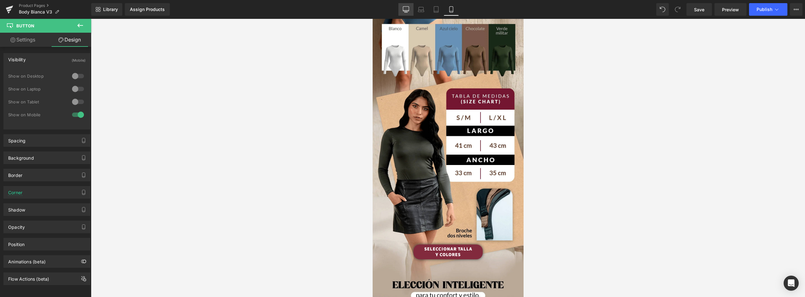
click at [402, 9] on icon at bounding box center [406, 9] width 6 height 6
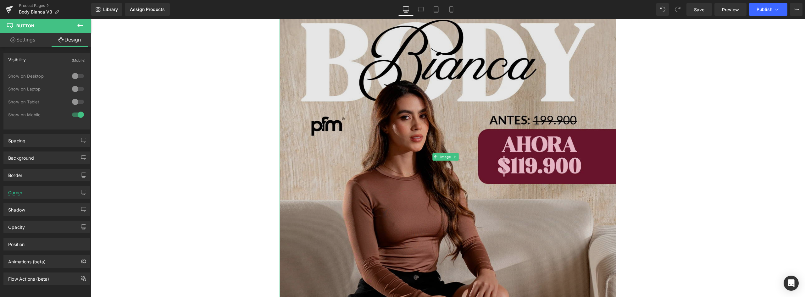
scroll to position [31, 0]
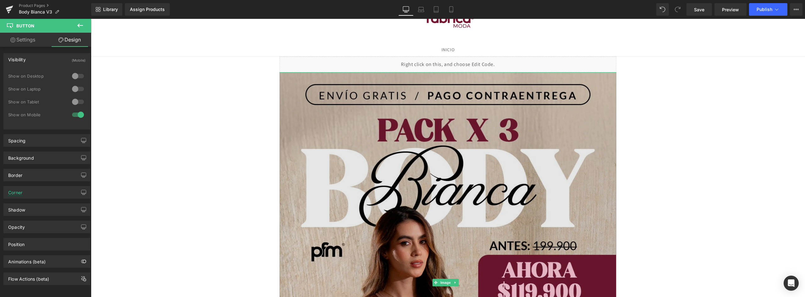
click at [402, 119] on img at bounding box center [448, 282] width 337 height 421
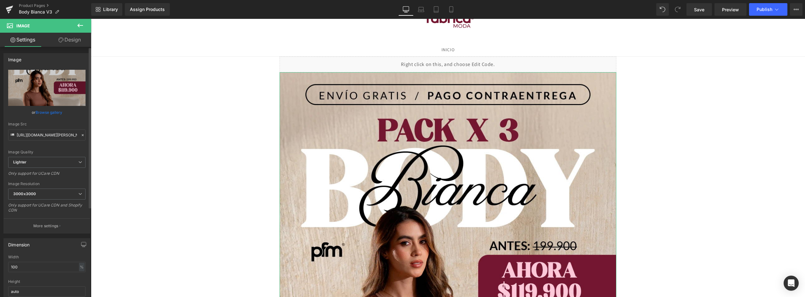
click at [47, 110] on link "Browse gallery" at bounding box center [49, 112] width 27 height 11
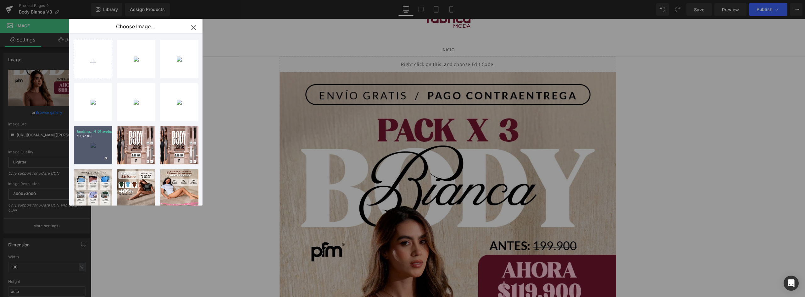
click at [104, 151] on div "landing...4_01.webp 97.67 KB" at bounding box center [93, 145] width 38 height 38
type input "https://ucarecdn.com/b1a1a730-a80e-46f8-8ad0-d66fddee2dab/-/format/auto/-/previ…"
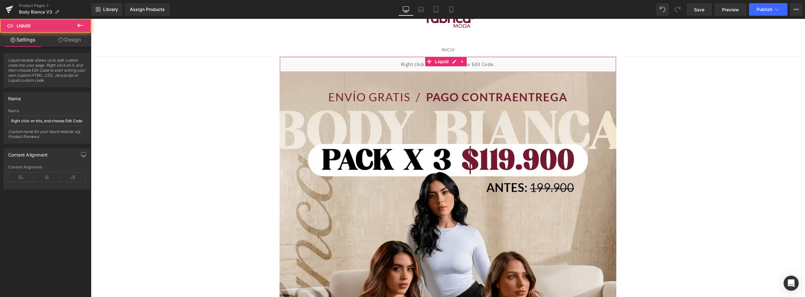
click at [402, 63] on div "Liquid" at bounding box center [448, 65] width 337 height 16
click at [402, 62] on link at bounding box center [462, 61] width 8 height 9
click at [402, 62] on icon at bounding box center [466, 61] width 4 height 5
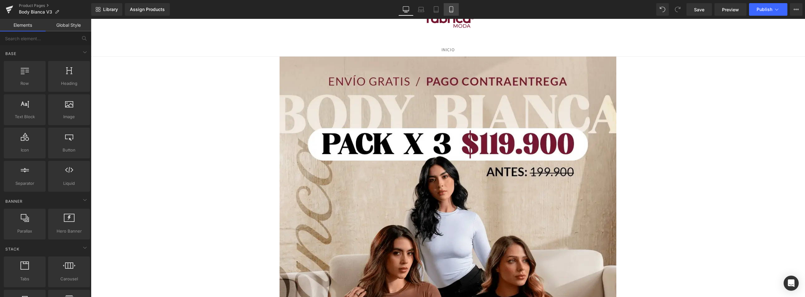
click at [402, 9] on icon at bounding box center [451, 9] width 6 height 6
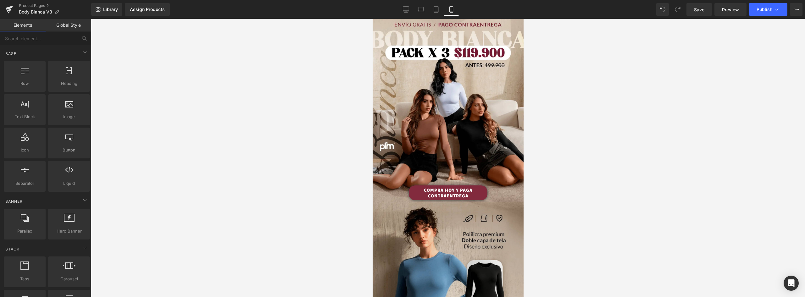
scroll to position [0, 0]
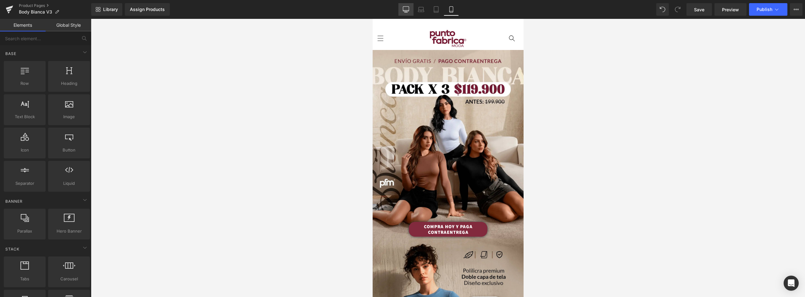
click at [402, 10] on icon at bounding box center [406, 9] width 6 height 6
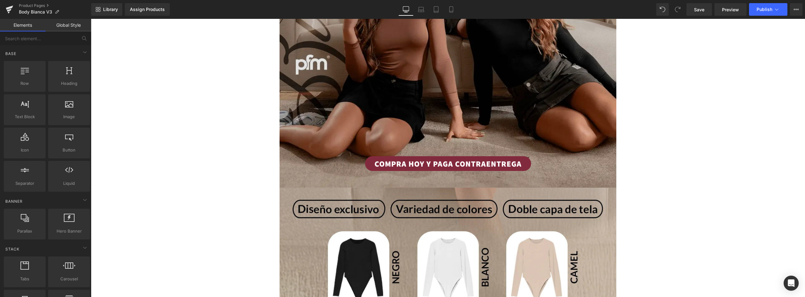
scroll to position [384, 0]
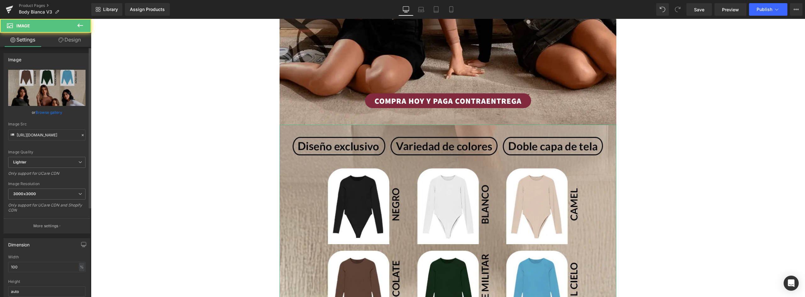
click at [50, 112] on link "Browse gallery" at bounding box center [49, 112] width 27 height 11
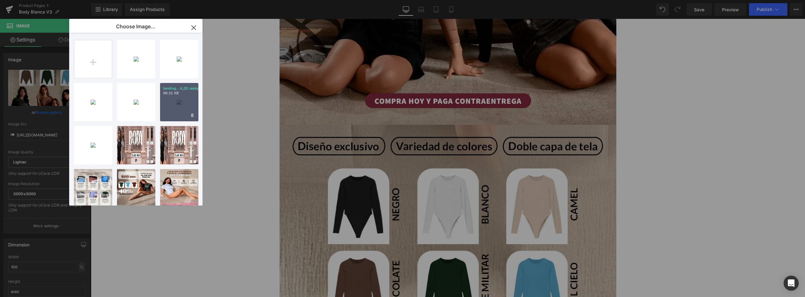
click at [173, 100] on div "landing...4_02.webp 96.32 KB" at bounding box center [179, 102] width 38 height 38
type input "https://ucarecdn.com/19fa98d7-f265-4381-b3a4-9803ee6ad6cb/-/format/auto/-/previ…"
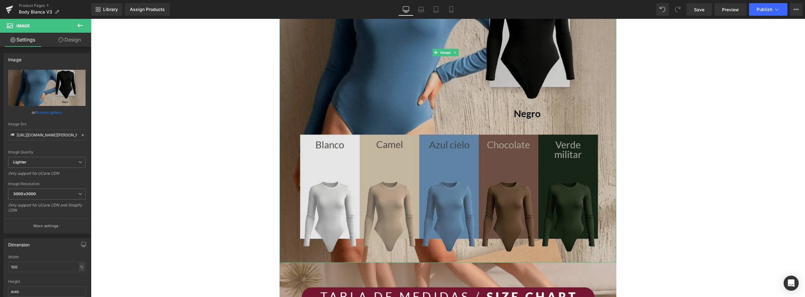
scroll to position [792, 0]
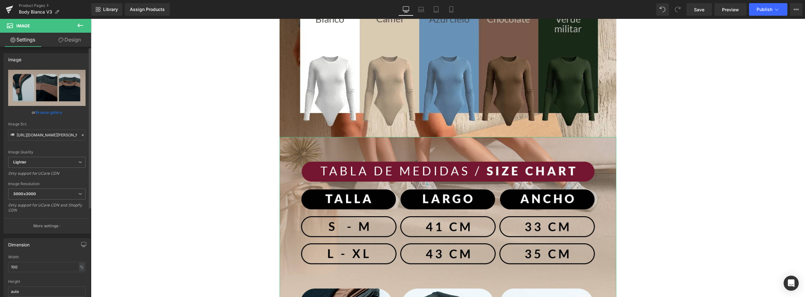
click at [53, 112] on link "Browse gallery" at bounding box center [49, 112] width 27 height 11
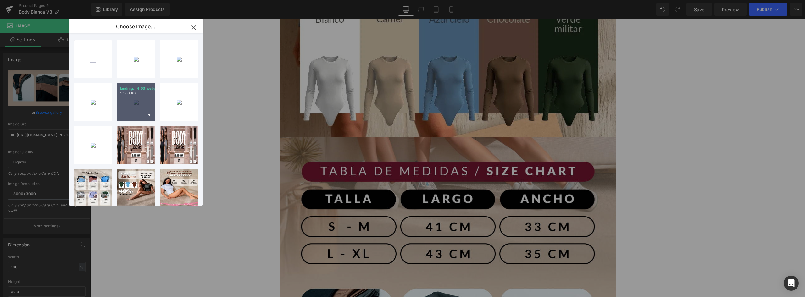
click at [144, 100] on div "landing...4_03.webp 95.83 KB" at bounding box center [136, 102] width 38 height 38
type input "https://ucarecdn.com/d7453751-18db-438a-88d1-2243db2ac32f/-/format/auto/-/previ…"
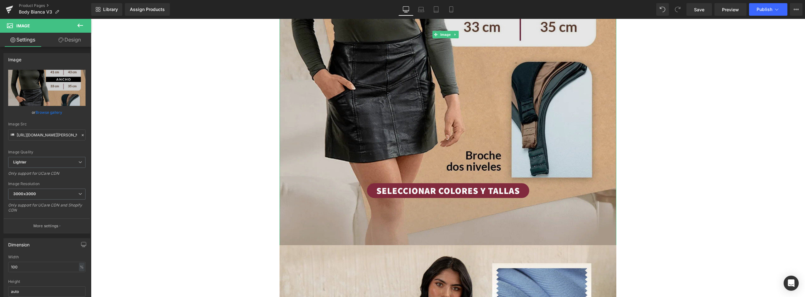
scroll to position [1233, 0]
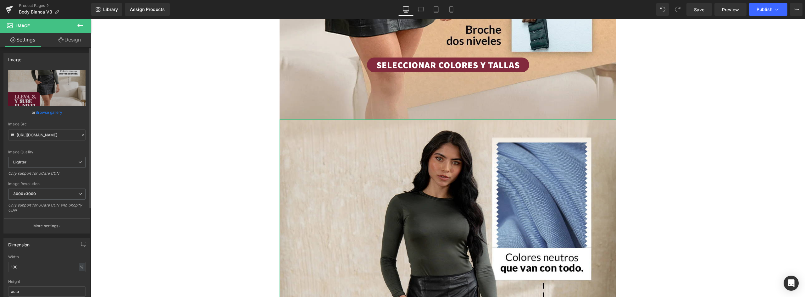
click at [45, 112] on link "Browse gallery" at bounding box center [49, 112] width 27 height 11
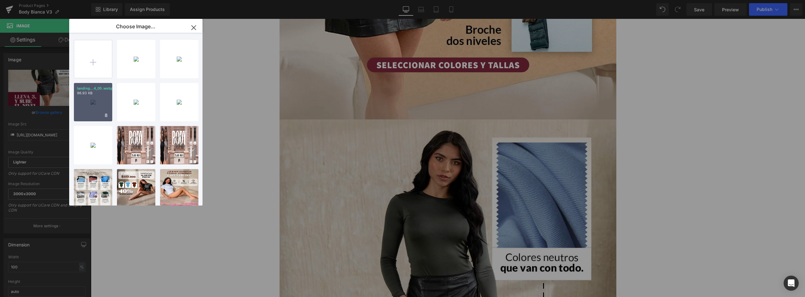
click at [103, 102] on div "landing...4_05.webp 96.93 KB" at bounding box center [93, 102] width 38 height 38
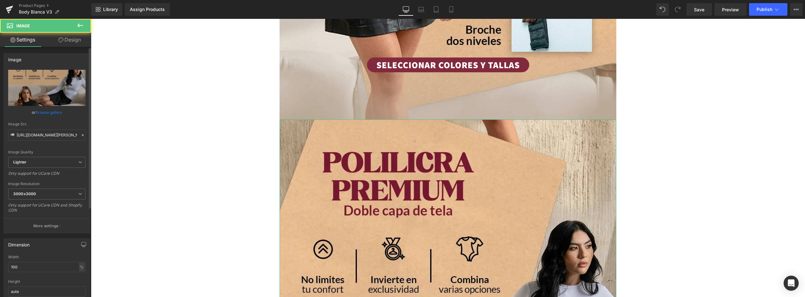
click at [52, 109] on link "Browse gallery" at bounding box center [49, 112] width 27 height 11
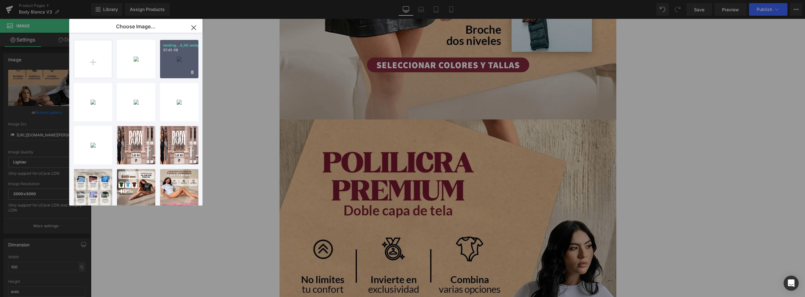
click at [175, 64] on div "landing...4_04.webp 97.45 KB" at bounding box center [179, 59] width 38 height 38
type input "https://ucarecdn.com/80dcbd3d-d536-46aa-92b0-80e1030aaff4/-/format/auto/-/previ…"
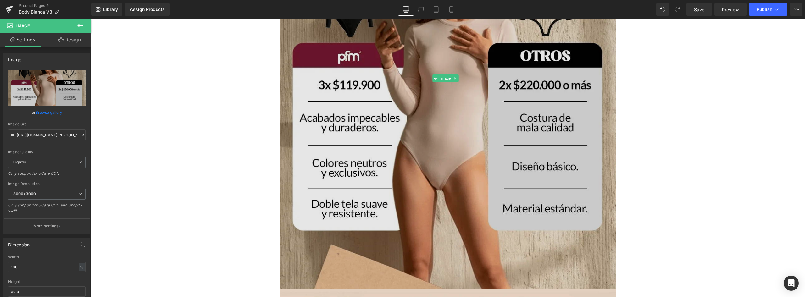
scroll to position [1610, 0]
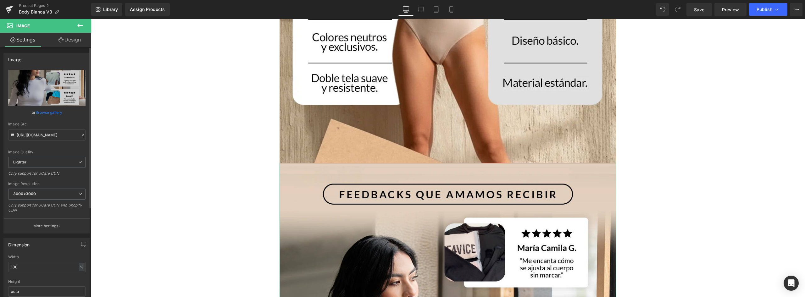
click at [52, 108] on link "Browse gallery" at bounding box center [49, 112] width 27 height 11
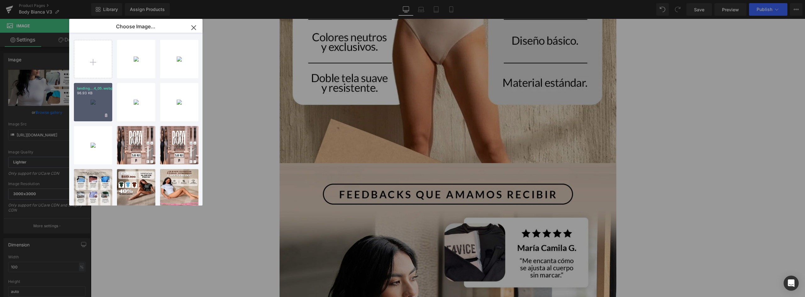
click at [91, 97] on div "landing...4_05.webp 96.93 KB" at bounding box center [93, 102] width 38 height 38
type input "https://ucarecdn.com/edde0bf8-4655-4f30-9127-869e1eb44456/-/format/auto/-/previ…"
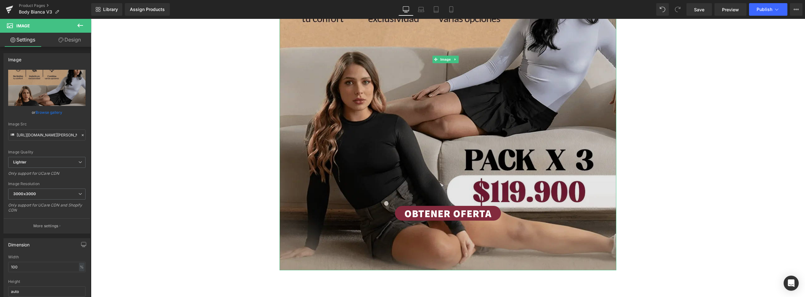
scroll to position [2050, 0]
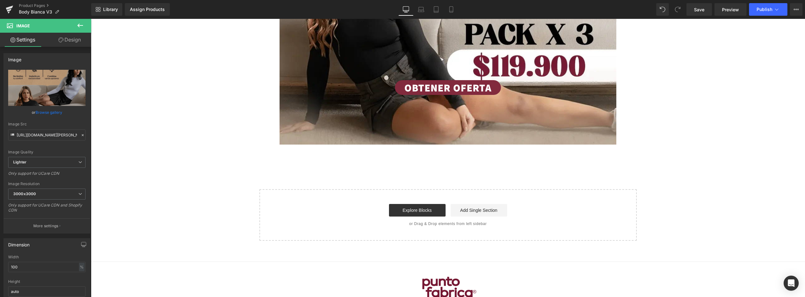
click at [356, 80] on div "OBTENER OFERTA" at bounding box center [448, 87] width 714 height 15
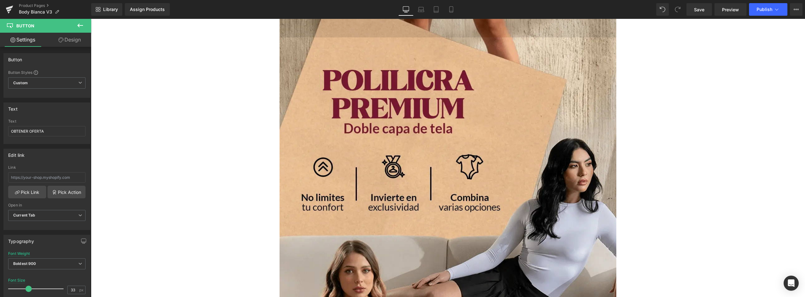
scroll to position [1610, 0]
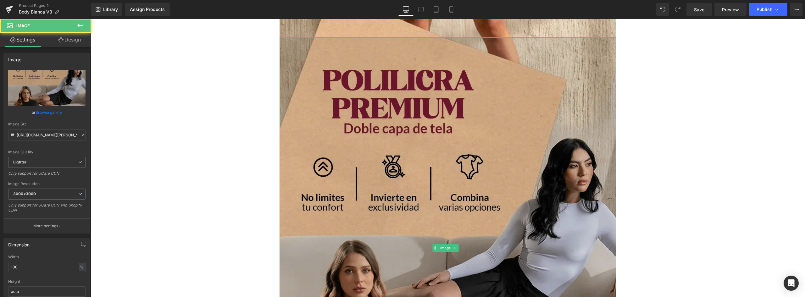
scroll to position [1830, 0]
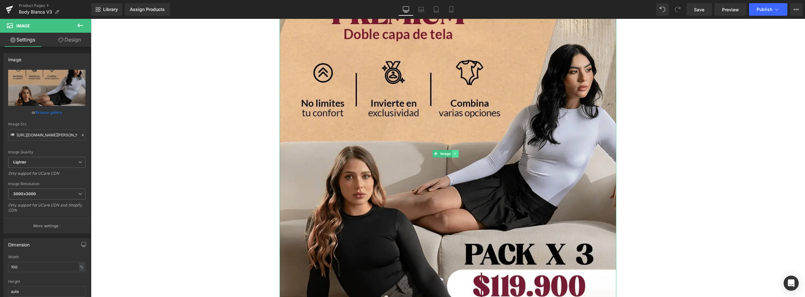
click at [402, 150] on link at bounding box center [455, 154] width 7 height 8
click at [402, 150] on link at bounding box center [452, 154] width 7 height 8
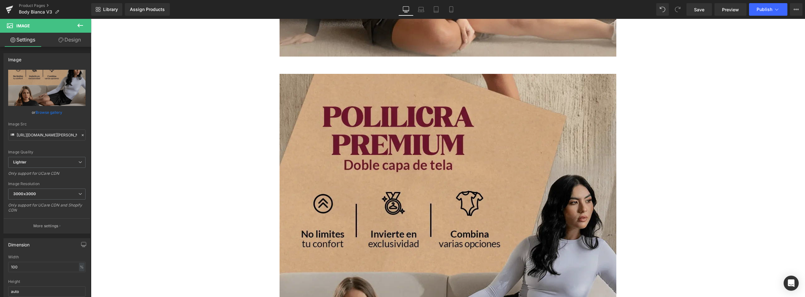
scroll to position [2139, 0]
click at [402, 121] on img at bounding box center [448, 285] width 337 height 422
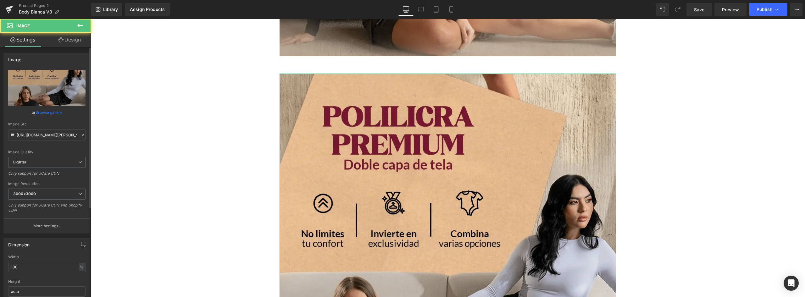
click at [53, 110] on link "Browse gallery" at bounding box center [49, 112] width 27 height 11
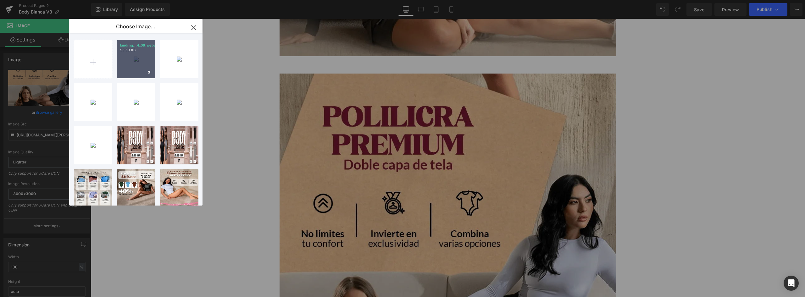
click at [136, 59] on div "landing...4_06.webp 93.50 KB" at bounding box center [136, 59] width 38 height 38
type input "https://ucarecdn.com/f618e488-7e07-4987-85a4-5181fda61a8c/-/format/auto/-/previ…"
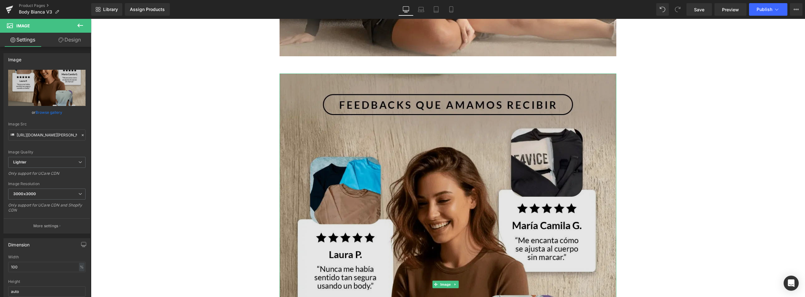
click at [402, 92] on img at bounding box center [448, 285] width 337 height 422
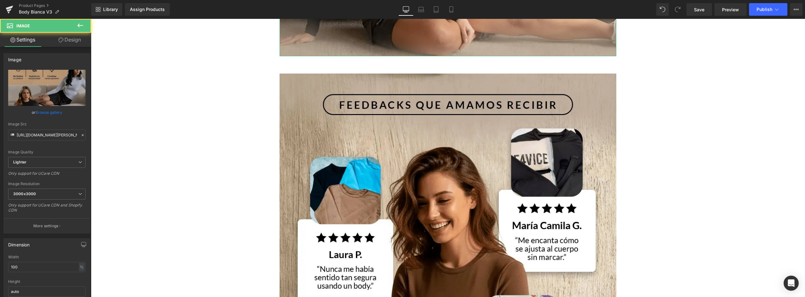
drag, startPoint x: 75, startPoint y: 41, endPoint x: 43, endPoint y: 85, distance: 54.7
click at [75, 41] on link "Design" at bounding box center [70, 40] width 46 height 14
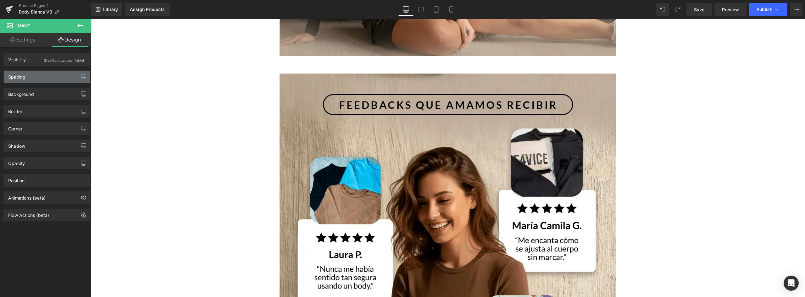
type input "0"
type input "600"
type input "55"
type input "600"
type input "0"
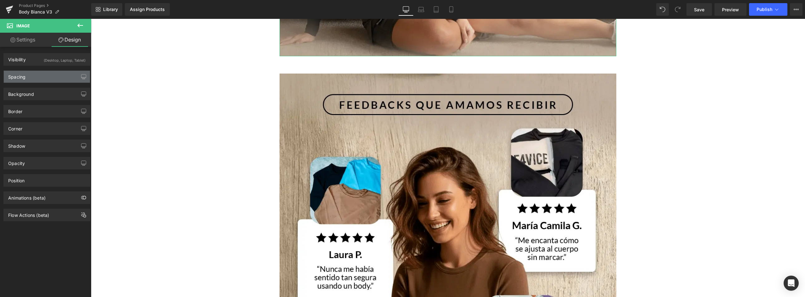
type input "0"
click at [32, 77] on div "Spacing" at bounding box center [47, 77] width 86 height 12
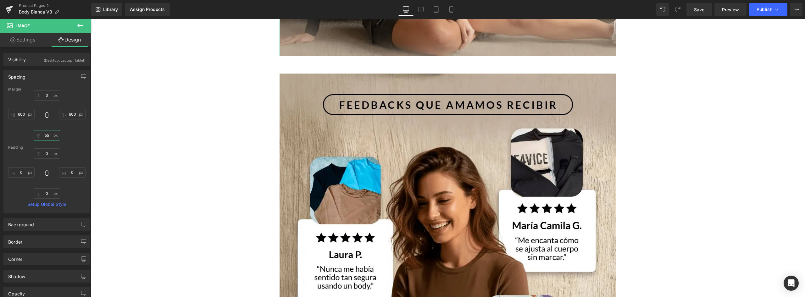
click at [44, 138] on input "55" at bounding box center [47, 135] width 26 height 10
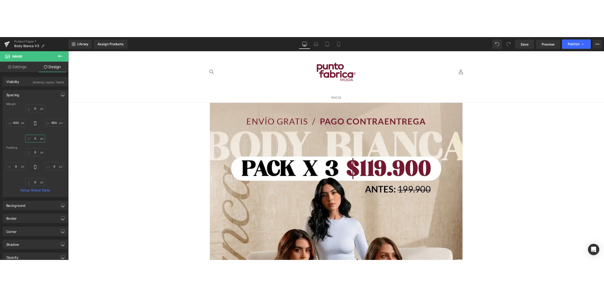
scroll to position [0, 0]
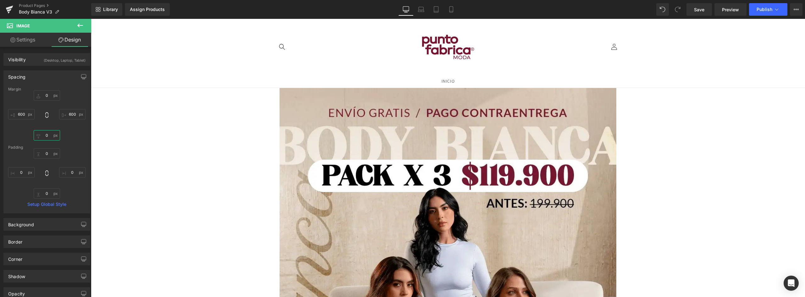
type input "0"
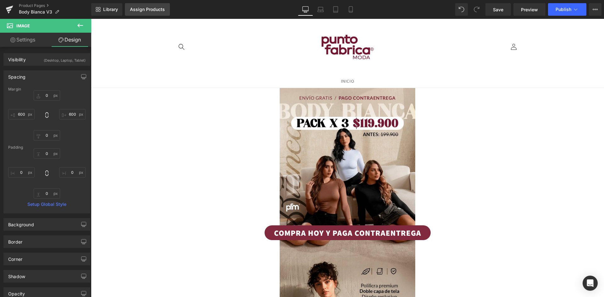
click at [148, 10] on div "Assign Products" at bounding box center [147, 9] width 35 height 5
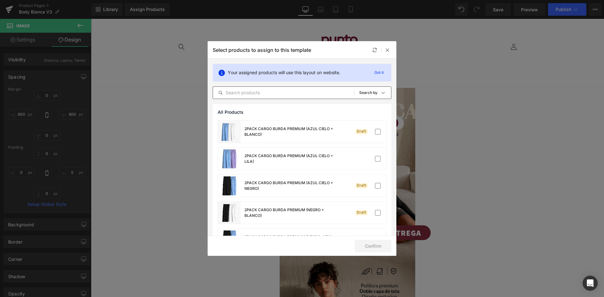
click at [264, 93] on input "text" at bounding box center [283, 93] width 141 height 8
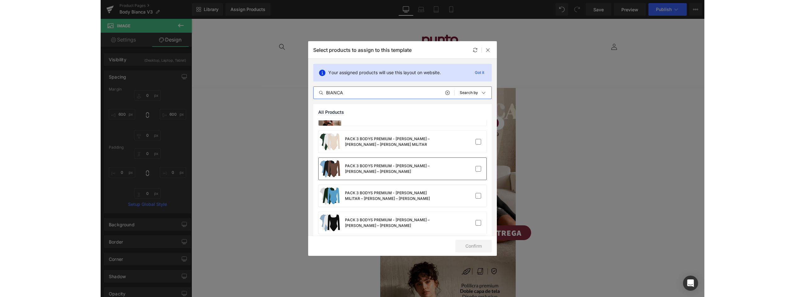
scroll to position [283, 0]
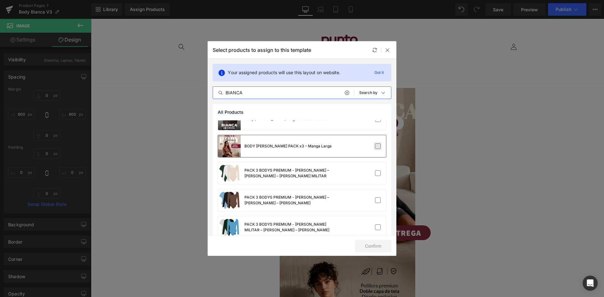
type input "BIANCA"
click at [375, 147] on label at bounding box center [378, 146] width 6 height 6
click at [378, 146] on input "checkbox" at bounding box center [378, 146] width 0 height 0
click at [375, 244] on button "Confirm" at bounding box center [373, 246] width 36 height 13
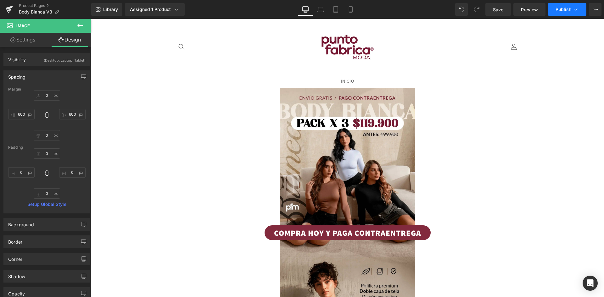
click at [402, 6] on button "Publish" at bounding box center [567, 9] width 38 height 13
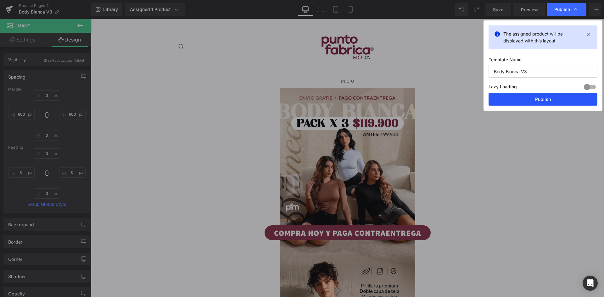
click at [402, 99] on button "Publish" at bounding box center [542, 99] width 109 height 13
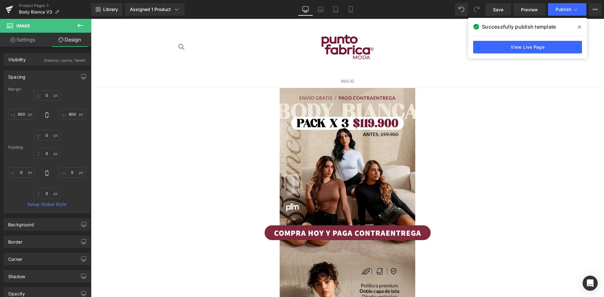
drag, startPoint x: 181, startPoint y: 159, endPoint x: 291, endPoint y: 51, distance: 154.1
click at [291, 51] on header "INICIO Iniciar sesión Facebook Instagram TikTok Búsqueda" at bounding box center [347, 53] width 377 height 69
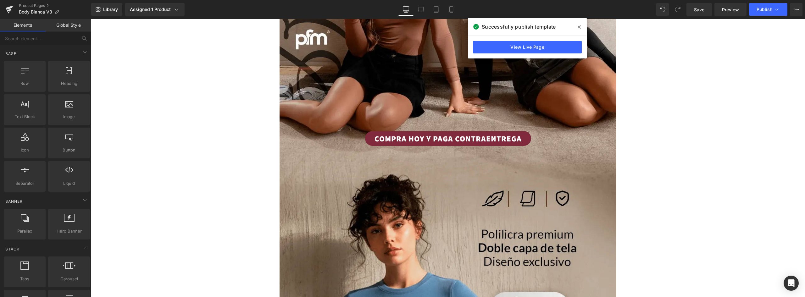
scroll to position [220, 0]
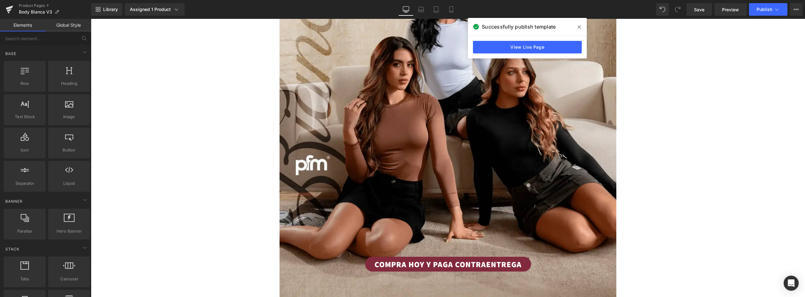
click at [402, 10] on icon at bounding box center [406, 10] width 6 height 0
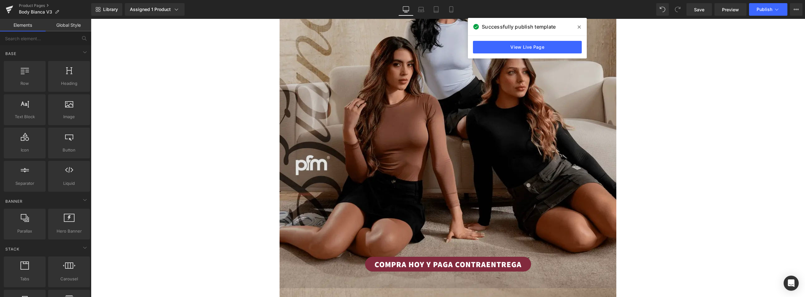
click at [385, 97] on img at bounding box center [448, 78] width 337 height 421
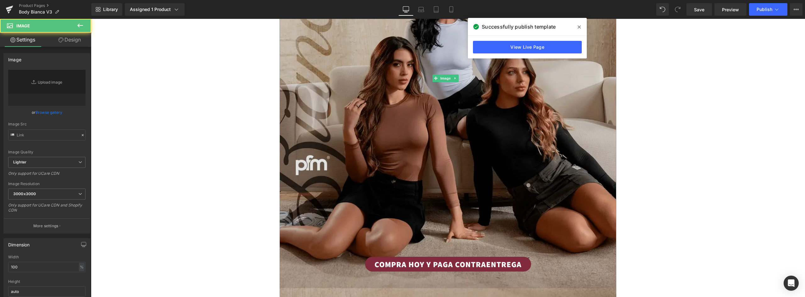
type input "https://ucarecdn.com/b1a1a730-a80e-46f8-8ad0-d66fddee2dab/-/format/auto/-/previ…"
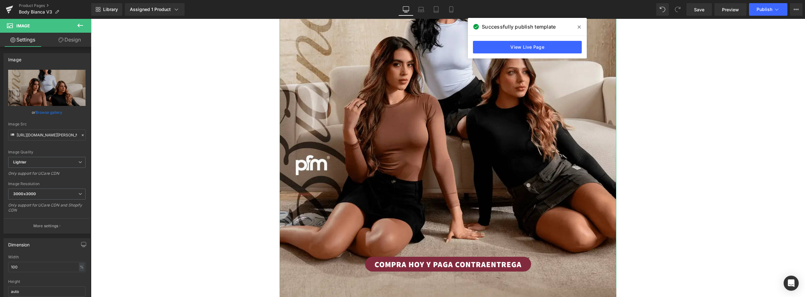
click at [75, 40] on link "Design" at bounding box center [70, 40] width 46 height 14
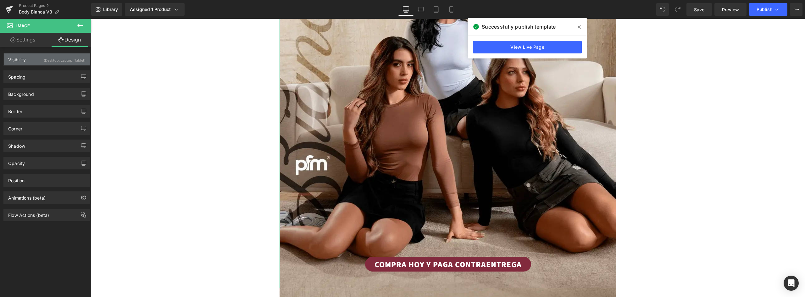
click at [44, 60] on div "(Desktop, Laptop, Tablet)" at bounding box center [65, 58] width 42 height 10
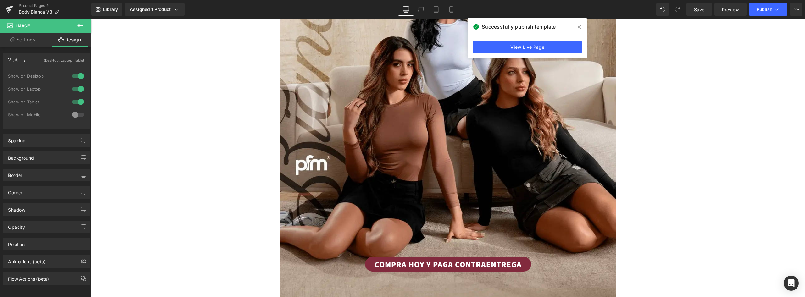
click at [77, 102] on div at bounding box center [77, 102] width 15 height 10
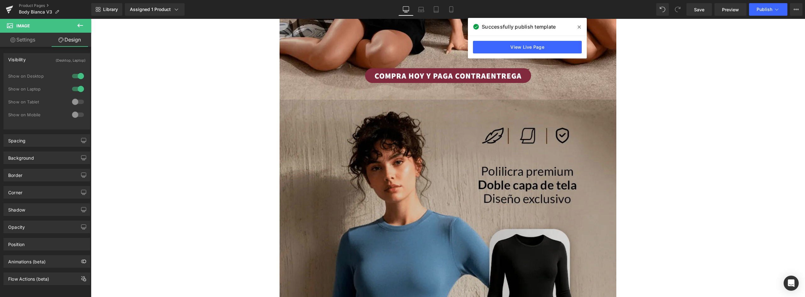
scroll to position [472, 0]
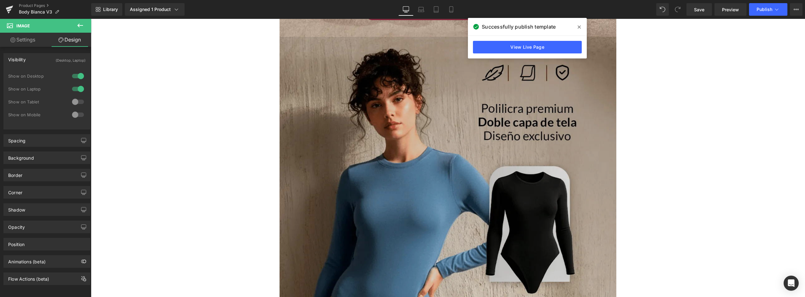
click at [384, 88] on img at bounding box center [448, 247] width 337 height 421
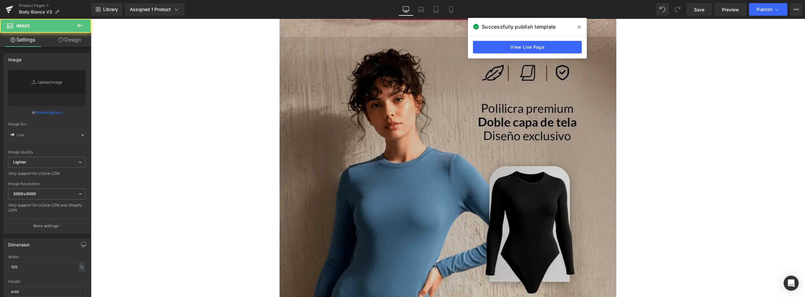
type input "https://ucarecdn.com/19fa98d7-f265-4381-b3a4-9803ee6ad6cb/-/format/auto/-/previ…"
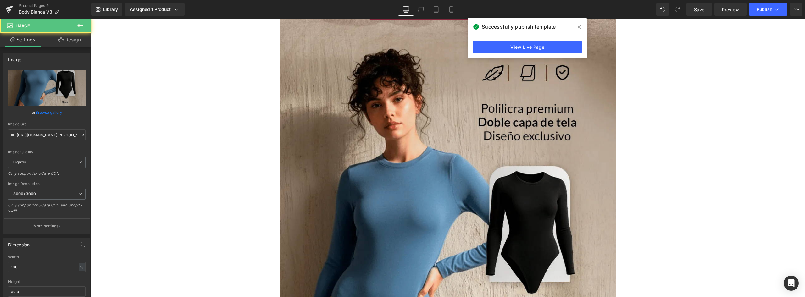
click at [68, 42] on link "Design" at bounding box center [70, 40] width 46 height 14
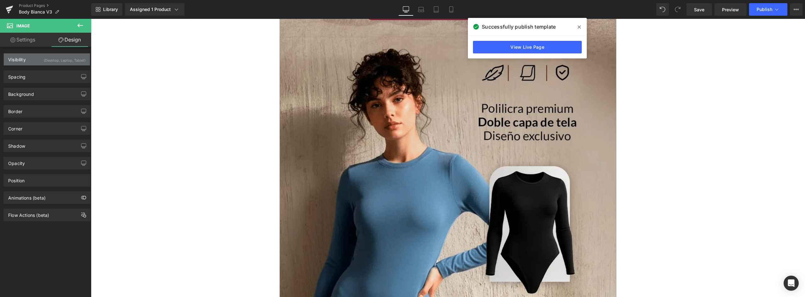
click at [53, 59] on div "(Desktop, Laptop, Tablet)" at bounding box center [65, 58] width 42 height 10
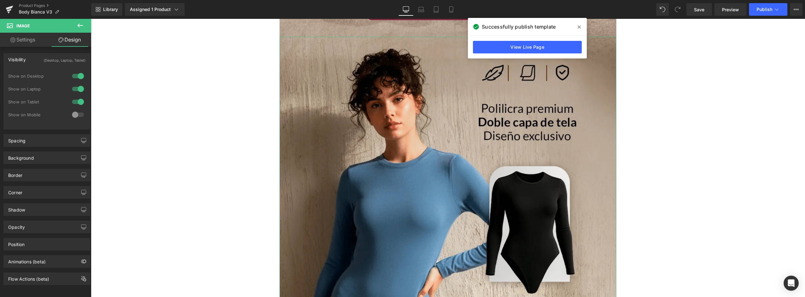
click at [77, 101] on div at bounding box center [77, 102] width 15 height 10
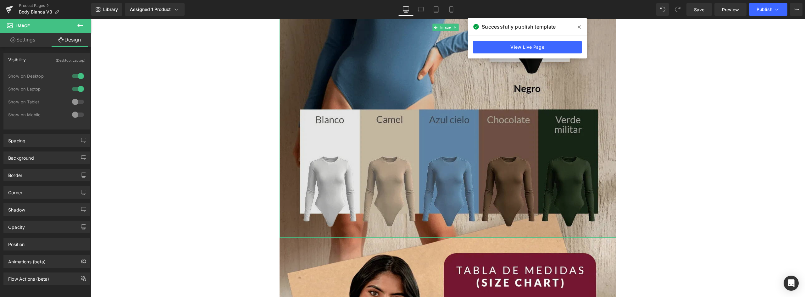
scroll to position [786, 0]
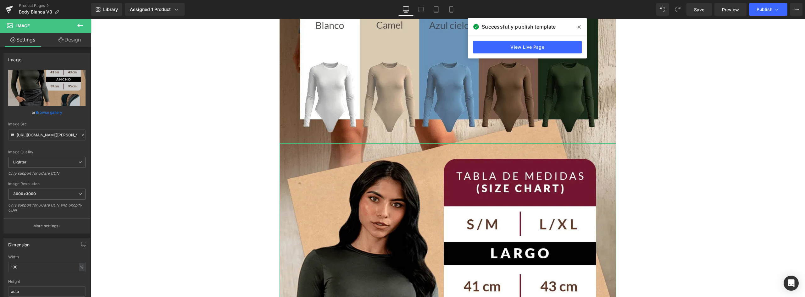
click at [71, 41] on link "Design" at bounding box center [70, 40] width 46 height 14
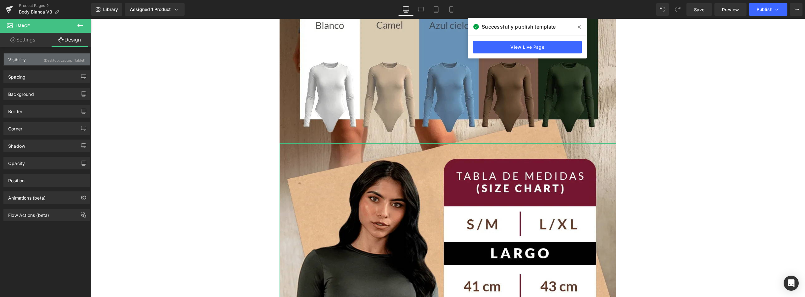
click at [53, 58] on div "(Desktop, Laptop, Tablet)" at bounding box center [65, 58] width 42 height 10
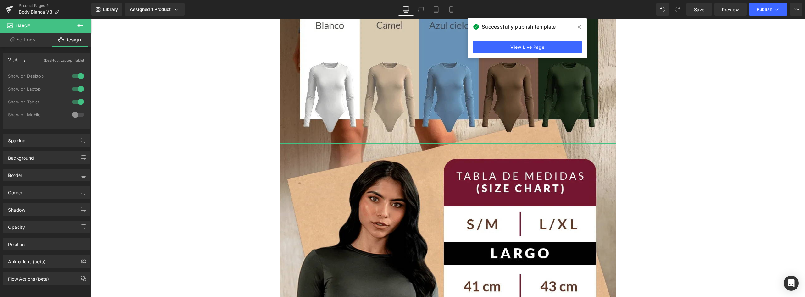
click at [76, 102] on div at bounding box center [77, 102] width 15 height 10
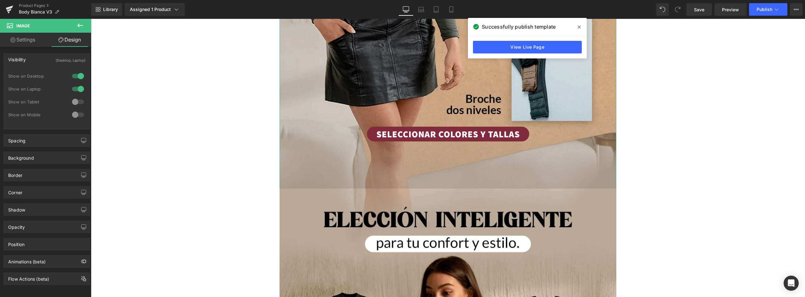
scroll to position [1258, 0]
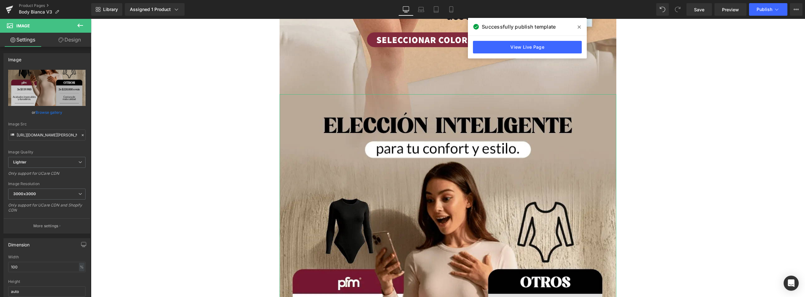
click at [69, 39] on link "Design" at bounding box center [70, 40] width 46 height 14
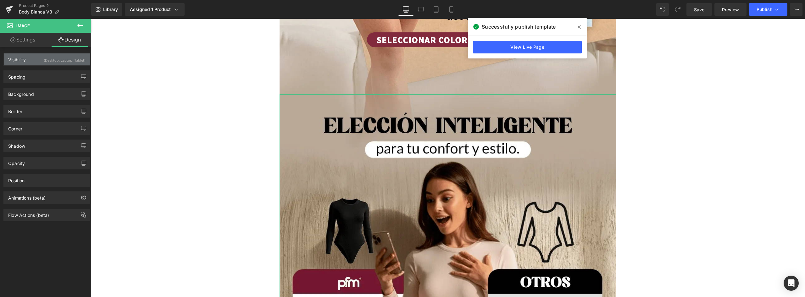
click at [39, 60] on div "Visibility (Desktop, Laptop, Tablet)" at bounding box center [47, 59] width 86 height 12
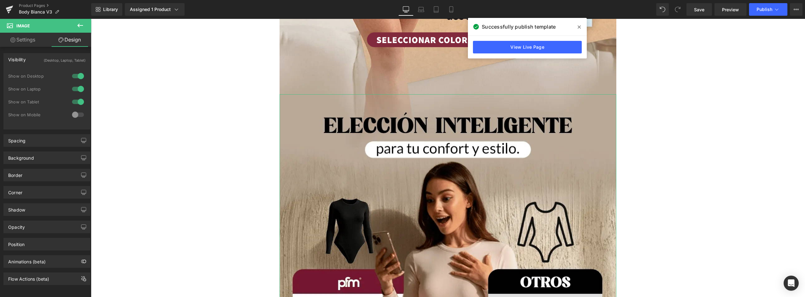
click at [74, 99] on div at bounding box center [77, 102] width 15 height 10
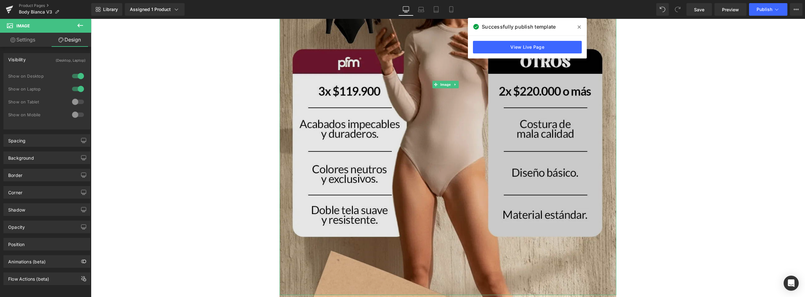
click at [387, 157] on img at bounding box center [448, 84] width 337 height 421
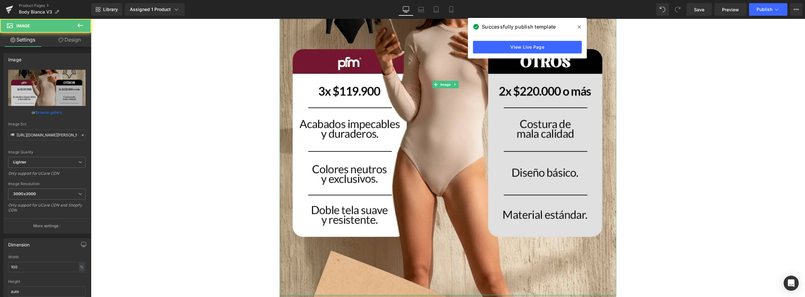
scroll to position [1635, 0]
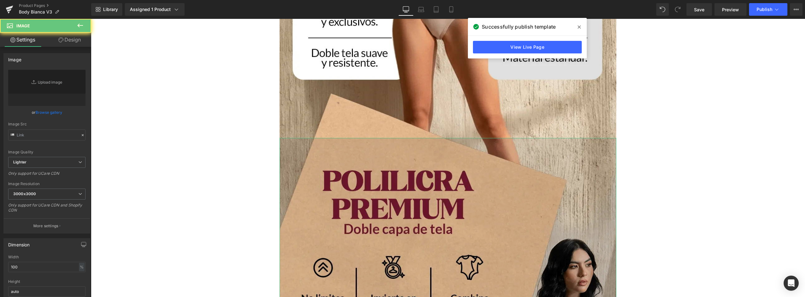
type input "https://ucarecdn.com/edde0bf8-4655-4f30-9127-869e1eb44456/-/format/auto/-/previ…"
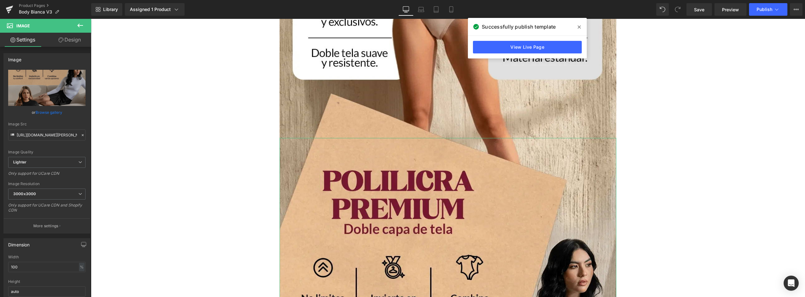
click at [64, 39] on link "Design" at bounding box center [70, 40] width 46 height 14
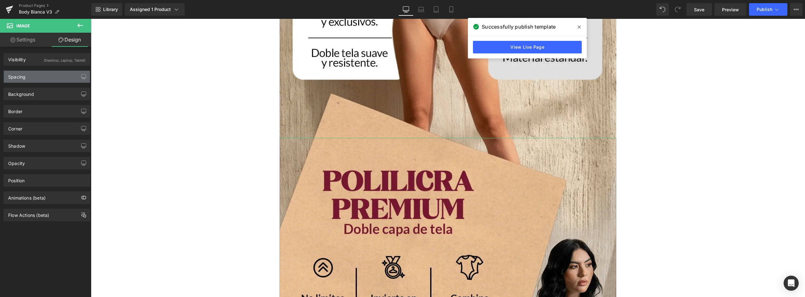
click at [37, 74] on div "Spacing" at bounding box center [47, 77] width 86 height 12
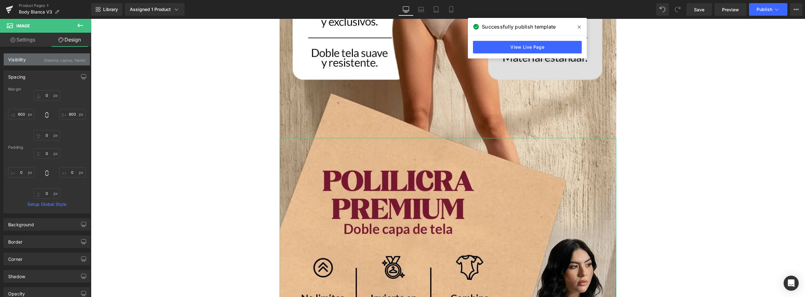
click at [44, 58] on div "(Desktop, Laptop, Tablet)" at bounding box center [65, 58] width 42 height 10
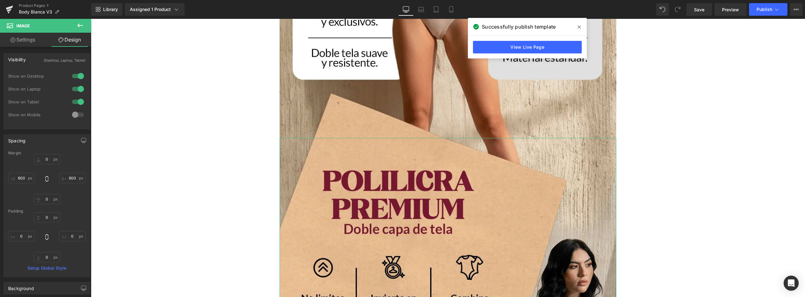
click at [75, 100] on div at bounding box center [77, 102] width 15 height 10
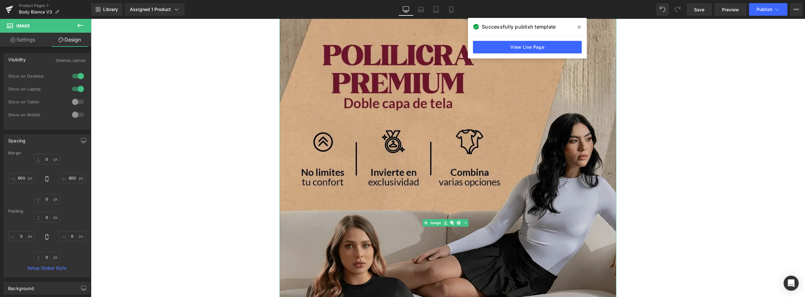
scroll to position [1792, 0]
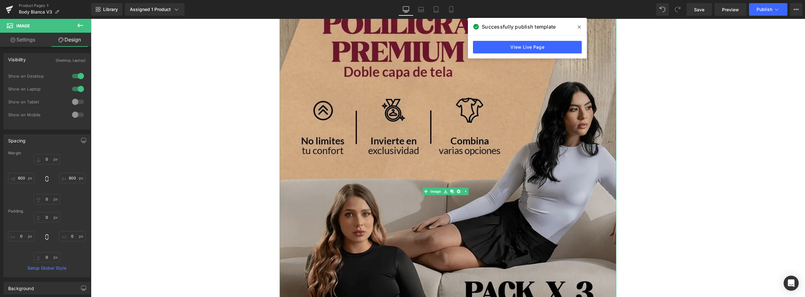
click at [402, 124] on img at bounding box center [448, 192] width 337 height 422
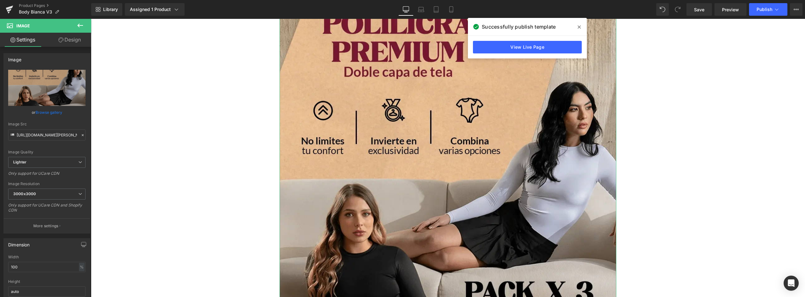
click at [68, 37] on link "Design" at bounding box center [70, 40] width 46 height 14
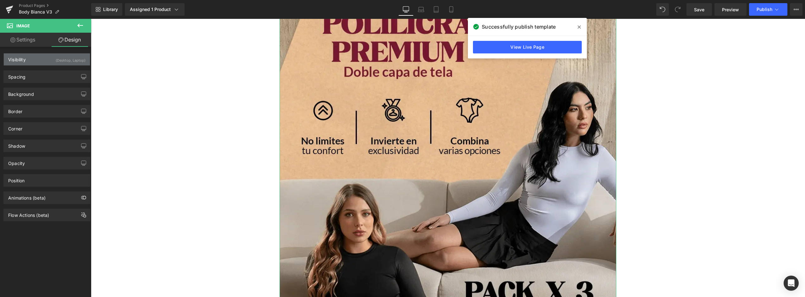
click at [31, 58] on div "Visibility (Desktop, Laptop)" at bounding box center [47, 59] width 86 height 12
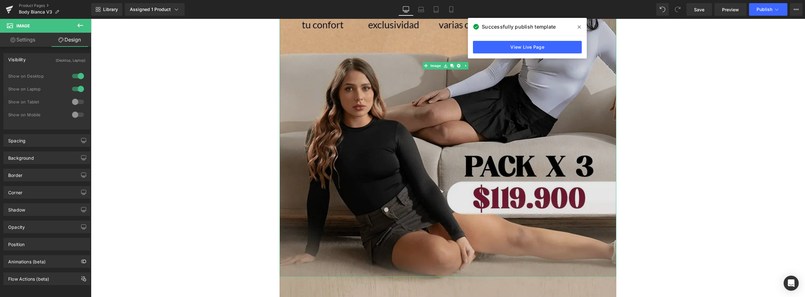
scroll to position [2013, 0]
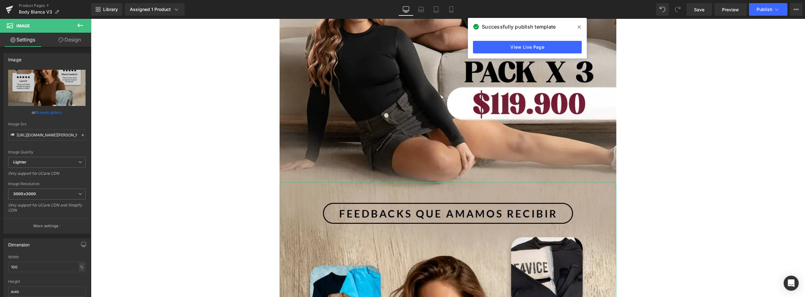
click at [74, 40] on link "Design" at bounding box center [70, 40] width 46 height 14
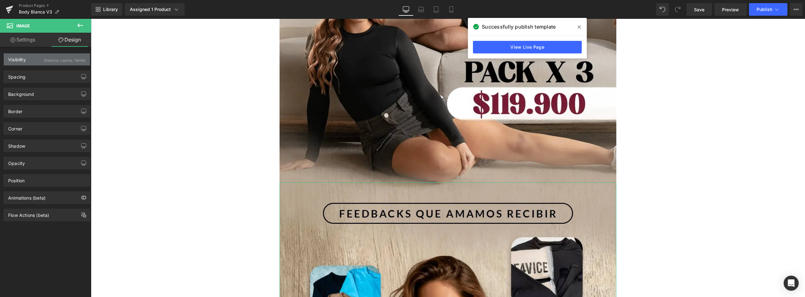
click at [32, 59] on div "Visibility (Desktop, Laptop, Tablet)" at bounding box center [47, 59] width 86 height 12
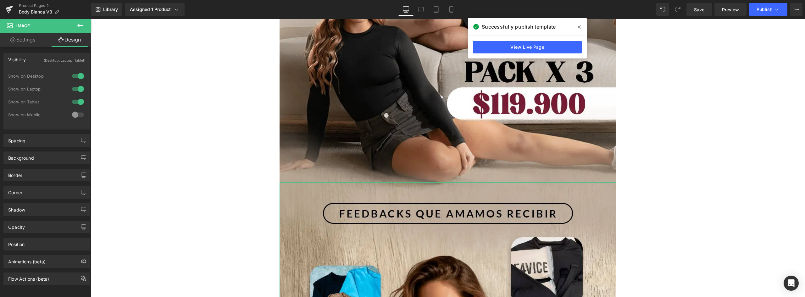
drag, startPoint x: 77, startPoint y: 99, endPoint x: 83, endPoint y: 101, distance: 6.2
click at [77, 100] on div at bounding box center [77, 102] width 15 height 10
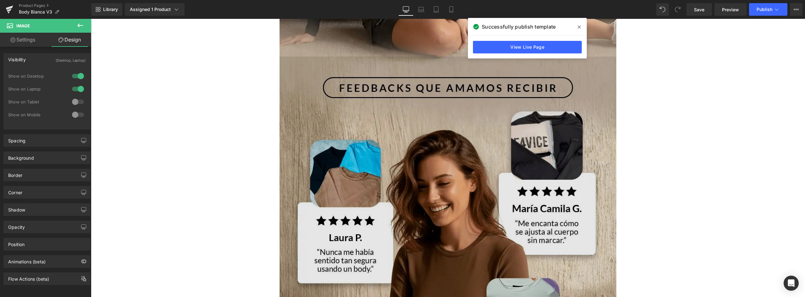
click at [402, 140] on img at bounding box center [448, 268] width 337 height 422
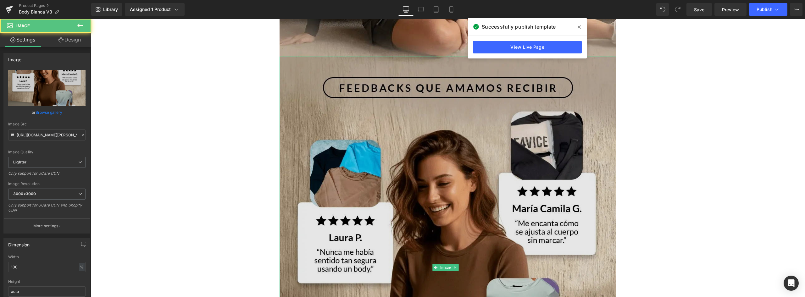
scroll to position [2264, 0]
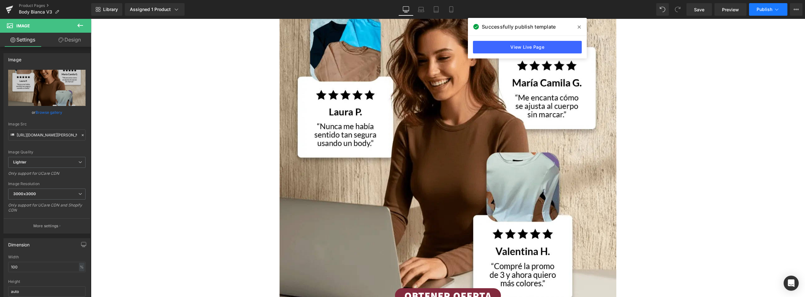
click at [402, 14] on button "Publish" at bounding box center [768, 9] width 38 height 13
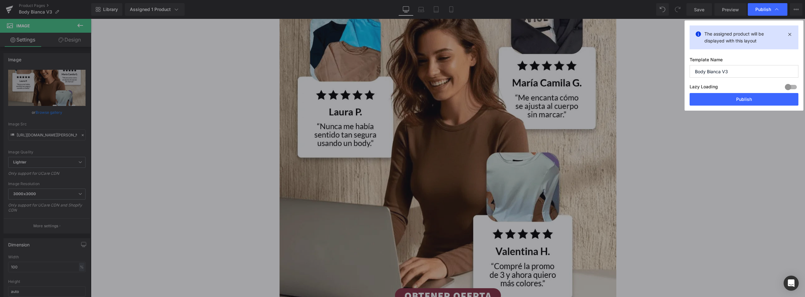
click at [402, 92] on div "Lazy Loading Build Upgrade plan to unlock" at bounding box center [744, 88] width 109 height 10
click at [402, 98] on button "Publish" at bounding box center [744, 99] width 109 height 13
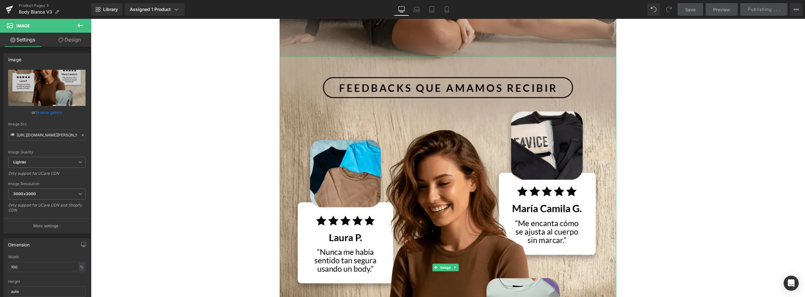
scroll to position [2107, 0]
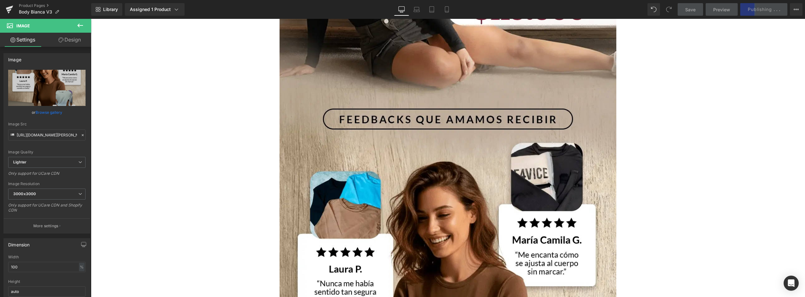
click at [402, 7] on div "Library Assigned 1 Product Product Preview BODY BIANCA PACK x3 – Manga Larga Ma…" at bounding box center [448, 9] width 714 height 13
click at [402, 8] on icon at bounding box center [447, 9] width 6 height 6
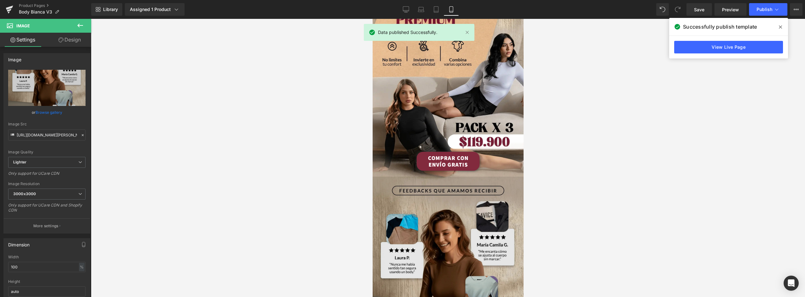
scroll to position [786, 0]
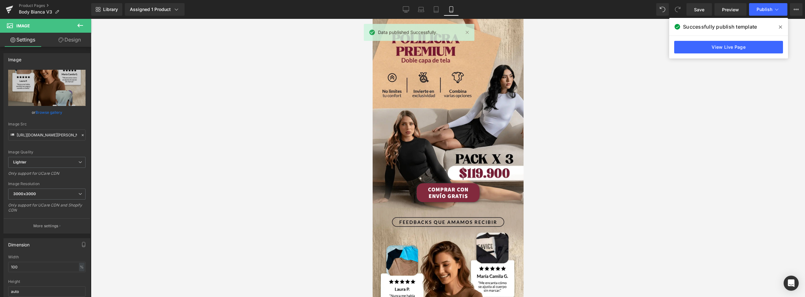
click at [402, 183] on link "COMPRAR CON ENVÍO GRATIS" at bounding box center [447, 192] width 63 height 19
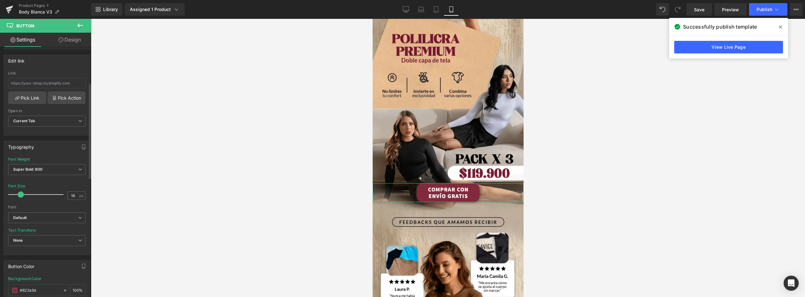
scroll to position [220, 0]
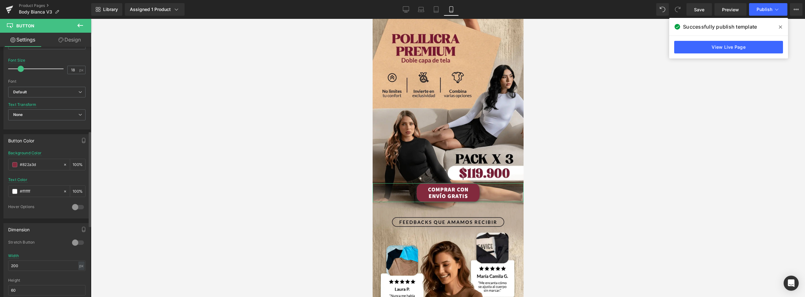
type input "17"
click at [20, 69] on span at bounding box center [20, 69] width 6 height 6
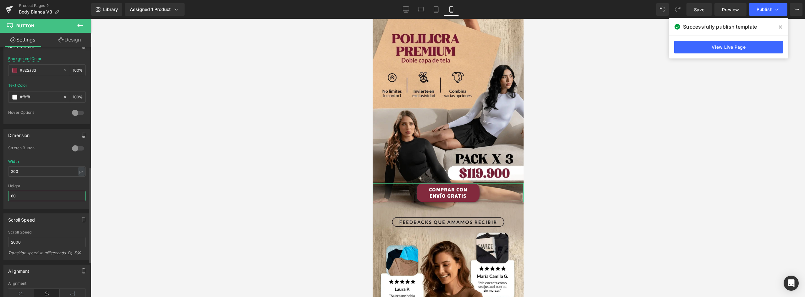
drag, startPoint x: 35, startPoint y: 198, endPoint x: 5, endPoint y: 197, distance: 29.9
click at [5, 197] on div "0 Stretch Button 200px Width 200 px % px 60px Height 60" at bounding box center [47, 177] width 86 height 63
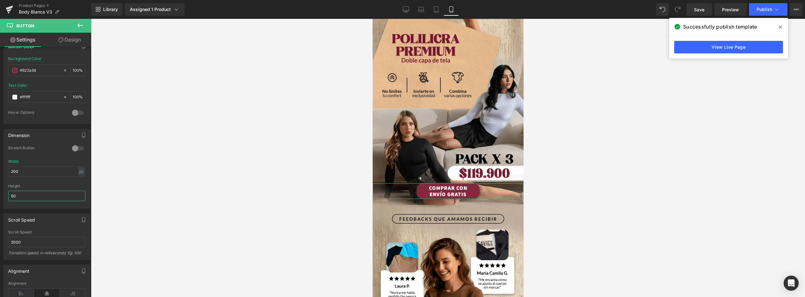
type input "50"
click at [66, 39] on link "Design" at bounding box center [70, 40] width 46 height 14
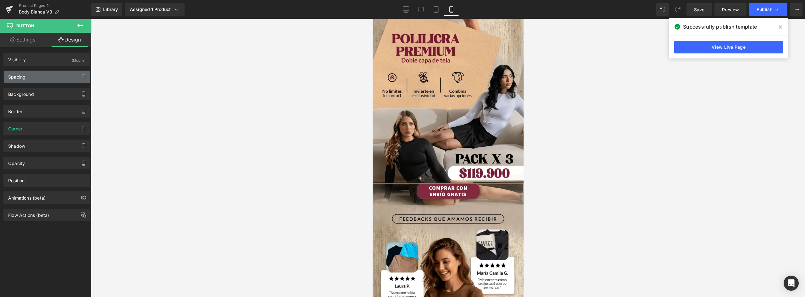
type input "-80"
type input "0"
type input "19"
type input "0"
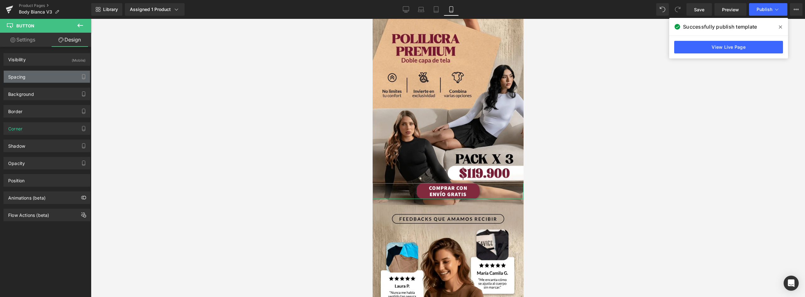
type input "30"
type input "0"
type input "30"
click at [26, 79] on div "Spacing" at bounding box center [47, 77] width 86 height 12
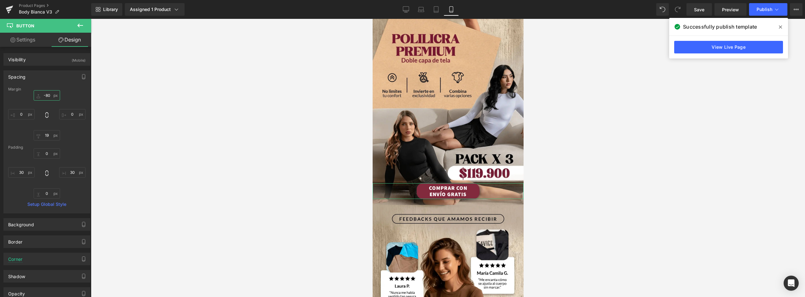
click at [47, 97] on input "-80" at bounding box center [47, 95] width 26 height 10
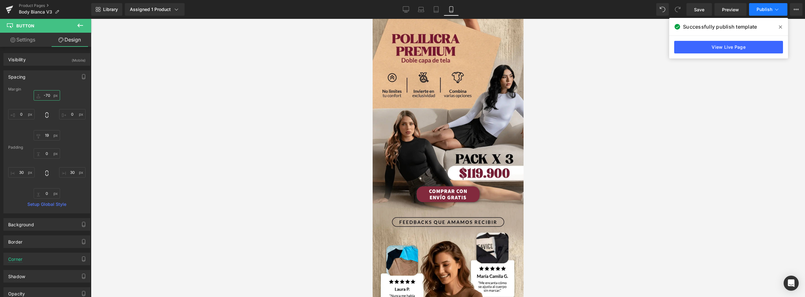
type input "-70"
click at [402, 10] on span "Publish" at bounding box center [765, 9] width 16 height 5
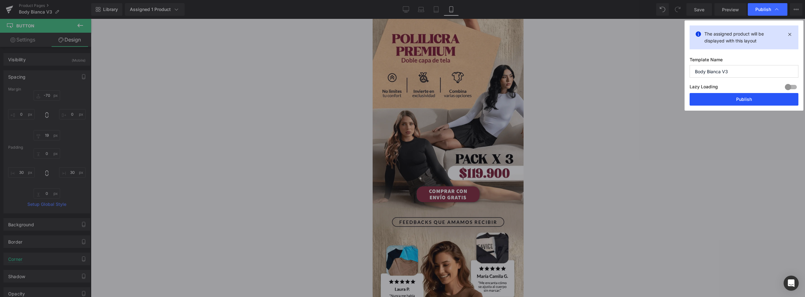
click at [402, 101] on button "Publish" at bounding box center [744, 99] width 109 height 13
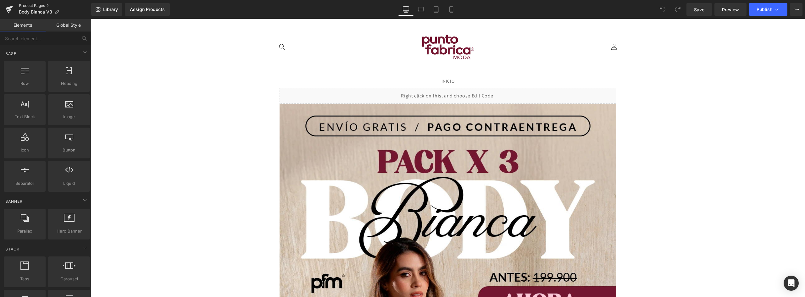
click at [30, 6] on link "Product Pages" at bounding box center [55, 5] width 72 height 5
click at [156, 9] on div "Assign Products" at bounding box center [147, 9] width 35 height 5
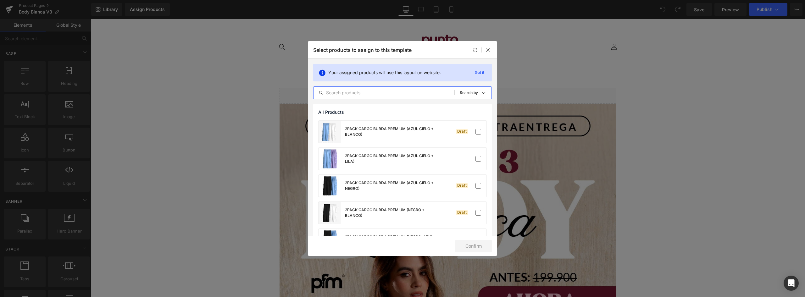
click at [375, 93] on input "text" at bounding box center [384, 93] width 141 height 8
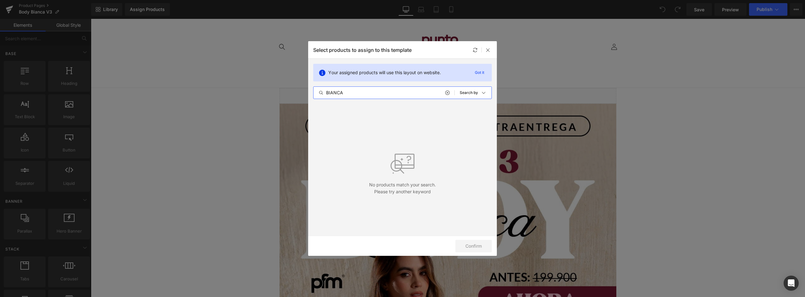
click at [356, 90] on input "BIANCA" at bounding box center [384, 93] width 141 height 8
click at [358, 94] on input "BIANCA" at bounding box center [384, 93] width 141 height 8
click at [359, 93] on input "BIANCA" at bounding box center [384, 93] width 141 height 8
click at [403, 92] on input "BIANCA" at bounding box center [384, 93] width 141 height 8
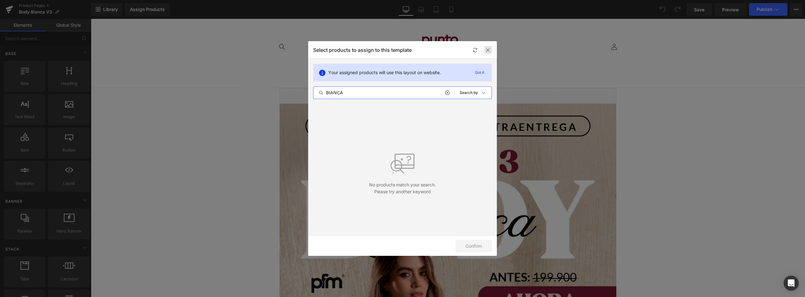
type input "BIANCA"
click at [488, 49] on icon at bounding box center [488, 49] width 5 height 5
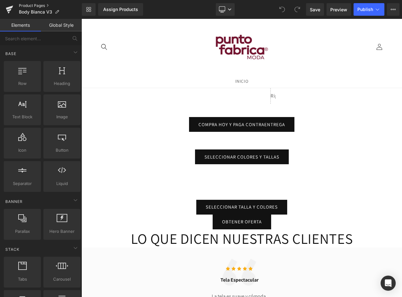
click at [31, 5] on link "Product Pages" at bounding box center [50, 5] width 63 height 5
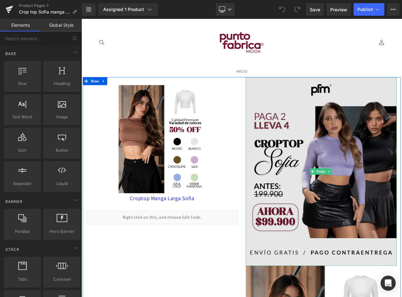
scroll to position [63, 0]
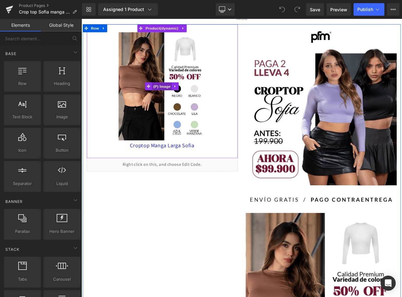
click at [176, 100] on span "(P) Image" at bounding box center [177, 98] width 24 height 9
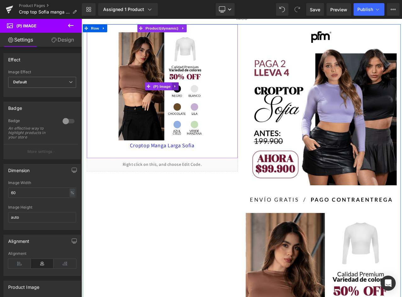
click at [192, 98] on icon at bounding box center [192, 98] width 1 height 3
click at [165, 97] on span "(P) Image" at bounding box center [177, 98] width 24 height 9
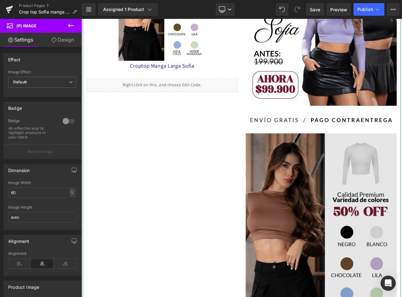
scroll to position [283, 0]
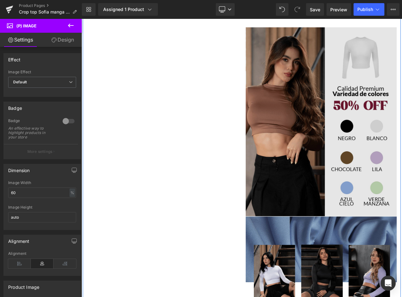
click at [379, 100] on img at bounding box center [365, 141] width 179 height 224
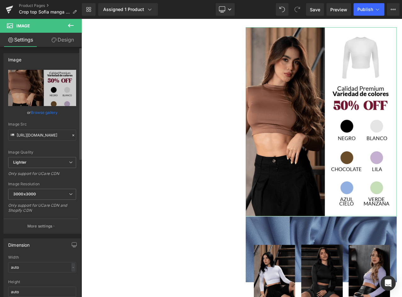
click at [43, 115] on link "Browse gallery" at bounding box center [44, 112] width 27 height 11
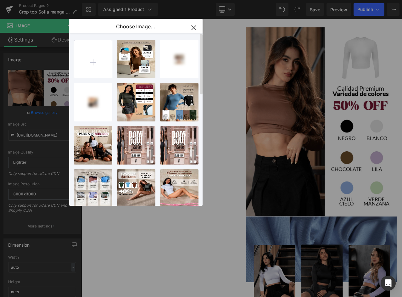
click at [97, 66] on input "file" at bounding box center [93, 59] width 38 height 38
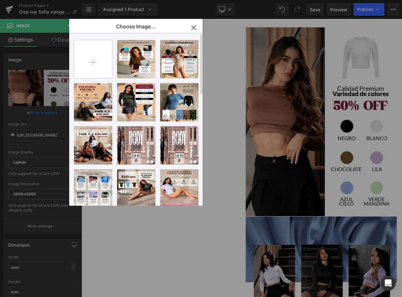
type input "C:\fakepath\landing-sofia-(2)_02 (1).webp"
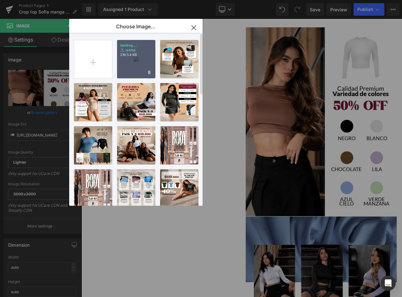
click at [142, 63] on div "landing... _1_.webp 219.54 KB" at bounding box center [136, 59] width 38 height 38
type input "[URL][DOMAIN_NAME]"
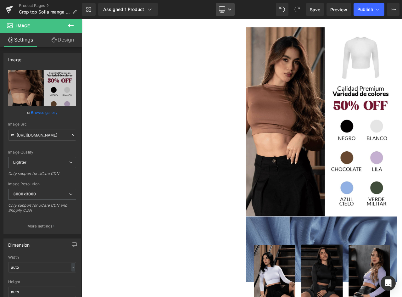
click at [228, 8] on icon at bounding box center [229, 9] width 3 height 2
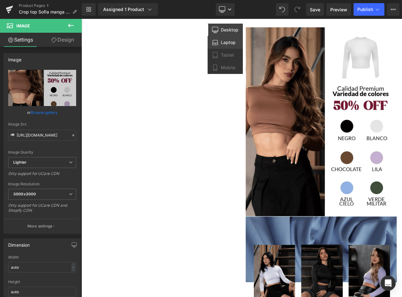
click at [229, 44] on span "Laptop" at bounding box center [228, 43] width 15 height 6
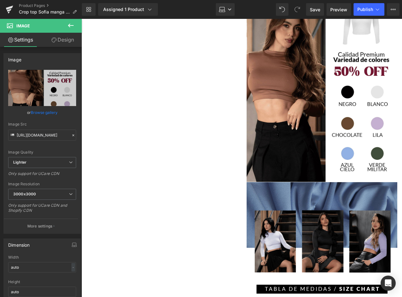
scroll to position [246, 0]
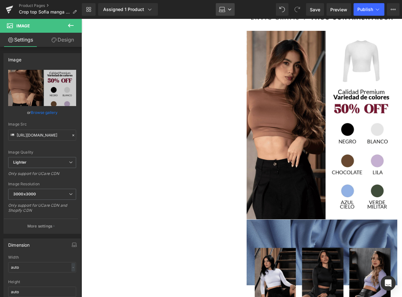
click at [230, 8] on icon at bounding box center [230, 10] width 4 height 4
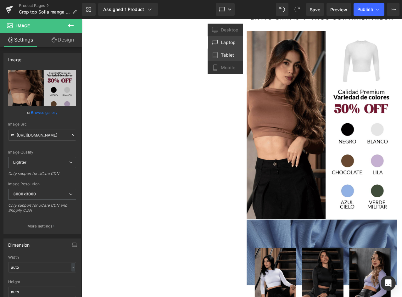
click at [228, 55] on span "Tablet" at bounding box center [227, 55] width 13 height 6
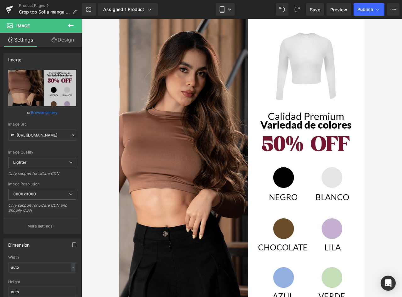
scroll to position [472, 0]
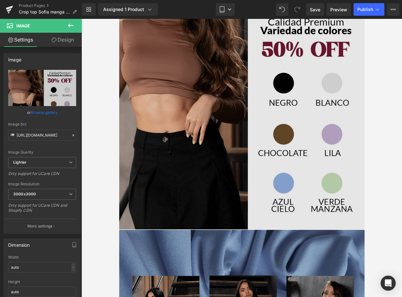
click at [265, 87] on img at bounding box center [241, 76] width 245 height 307
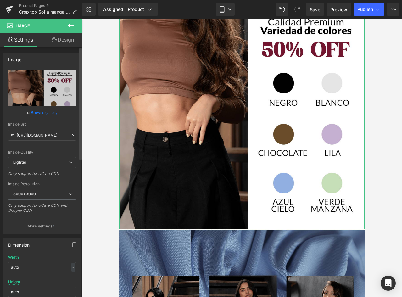
click at [42, 110] on link "Browse gallery" at bounding box center [44, 112] width 27 height 11
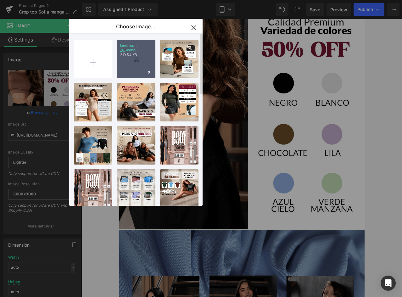
click at [134, 56] on p "219.54 KB" at bounding box center [136, 55] width 32 height 5
type input "[URL][DOMAIN_NAME]"
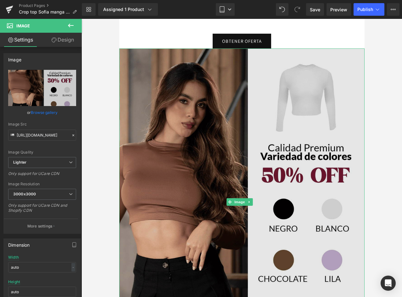
scroll to position [252, 0]
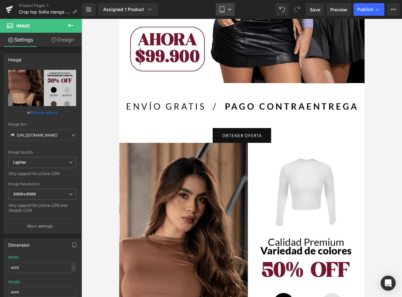
click at [226, 10] on link "Tablet" at bounding box center [225, 9] width 19 height 13
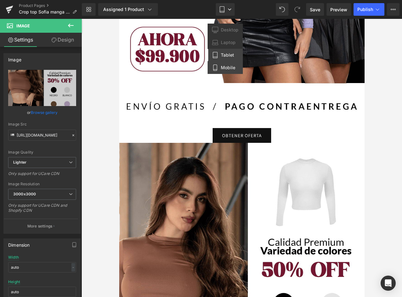
click at [230, 66] on span "Mobile" at bounding box center [228, 68] width 14 height 6
type input "100"
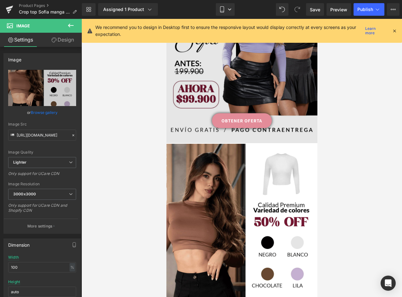
scroll to position [165, 0]
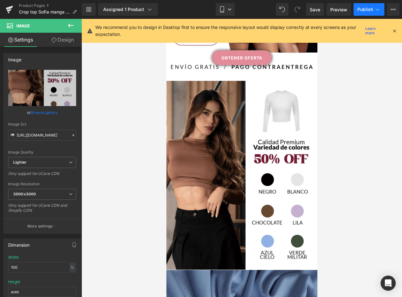
click at [369, 12] on span "Publish" at bounding box center [365, 9] width 16 height 5
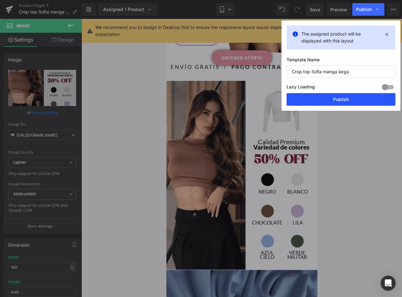
click at [354, 100] on button "Publish" at bounding box center [340, 99] width 109 height 13
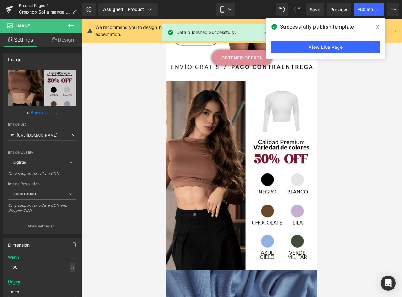
click at [37, 6] on link "Product Pages" at bounding box center [50, 5] width 63 height 5
